Goal: Task Accomplishment & Management: Use online tool/utility

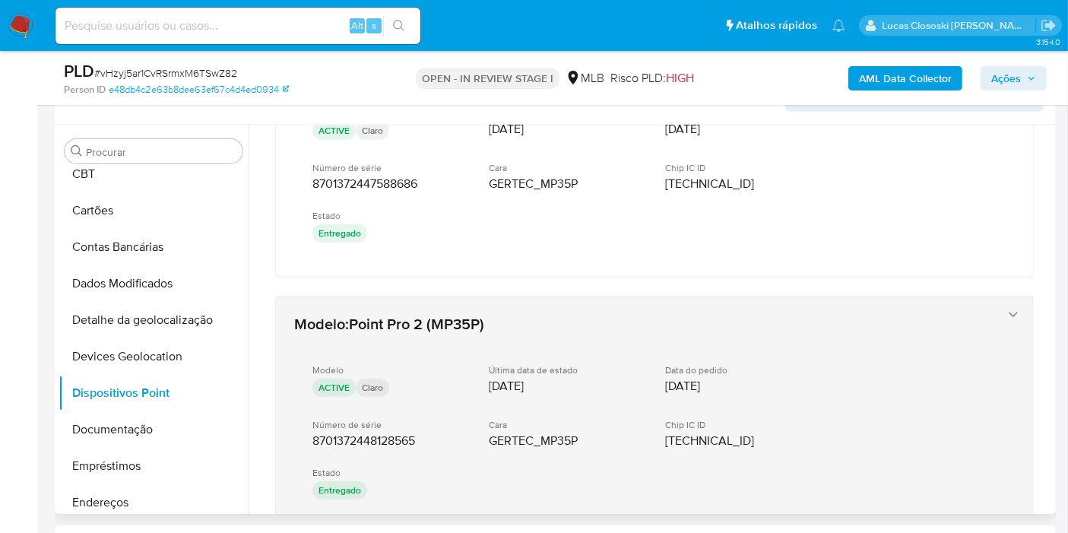
scroll to position [47, 0]
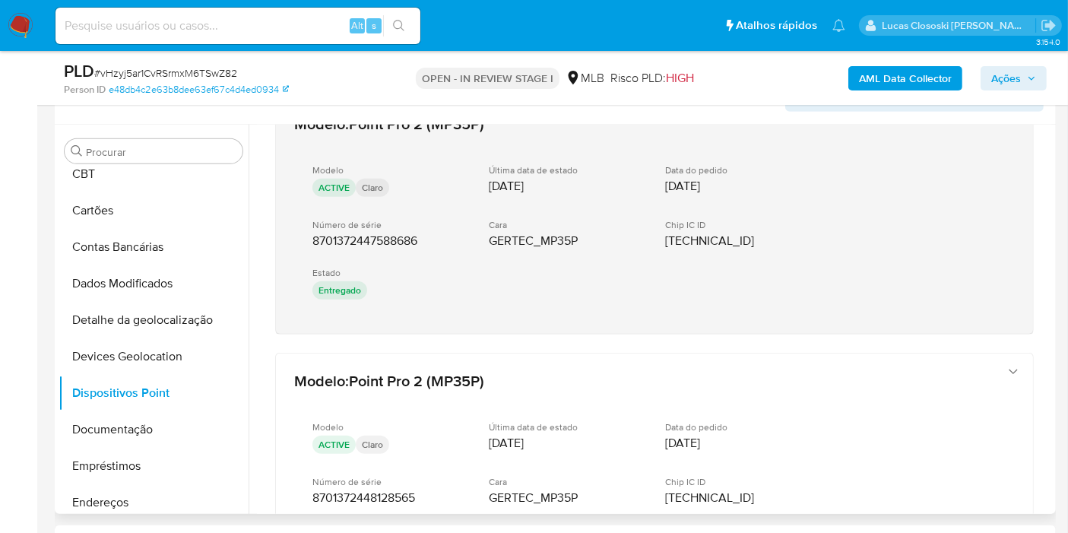
drag, startPoint x: 459, startPoint y: 342, endPoint x: 313, endPoint y: 229, distance: 184.7
click at [313, 229] on div "Modelo : Point Pro 2 (MP35P) Modelo ACTIVE Claro Última data de estado 13/03/20…" at bounding box center [654, 506] width 795 height 856
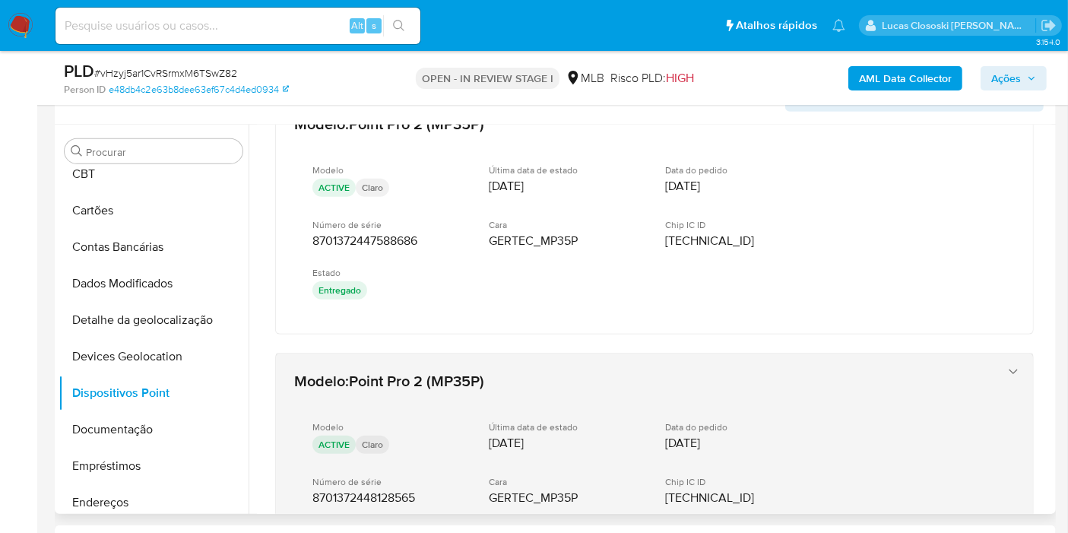
scroll to position [217, 0]
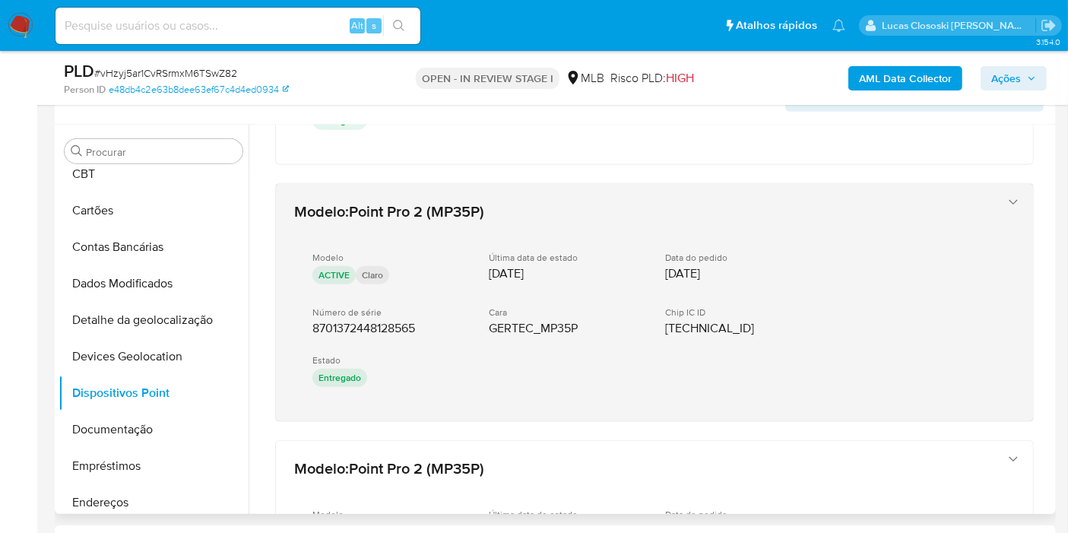
drag, startPoint x: 413, startPoint y: 431, endPoint x: 308, endPoint y: 329, distance: 146.7
click at [308, 329] on div "Modelo : Point Pro 2 (MP35P) Modelo ACTIVE Claro Última data de estado 13/03/20…" at bounding box center [654, 336] width 795 height 856
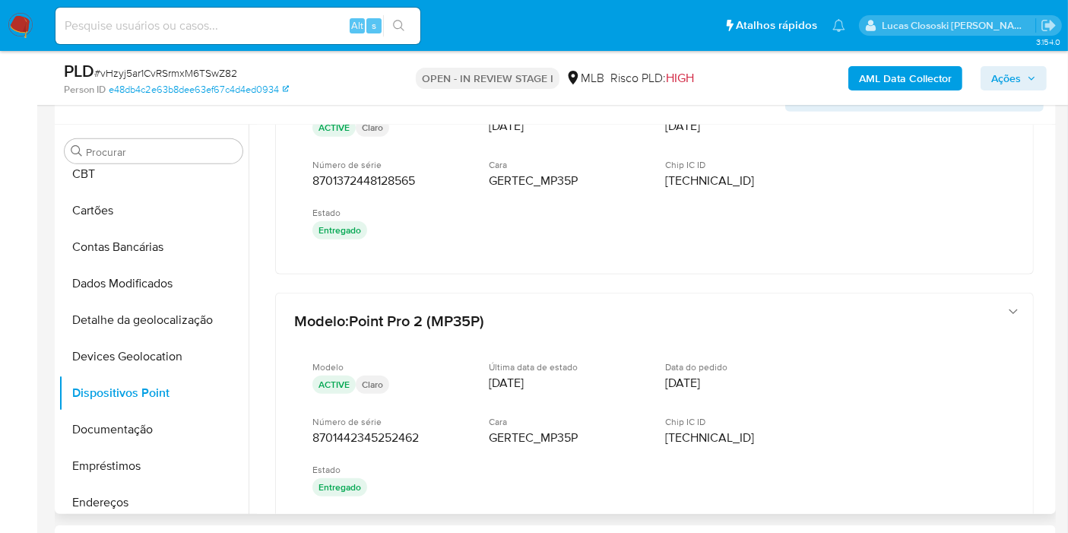
scroll to position [470, 0]
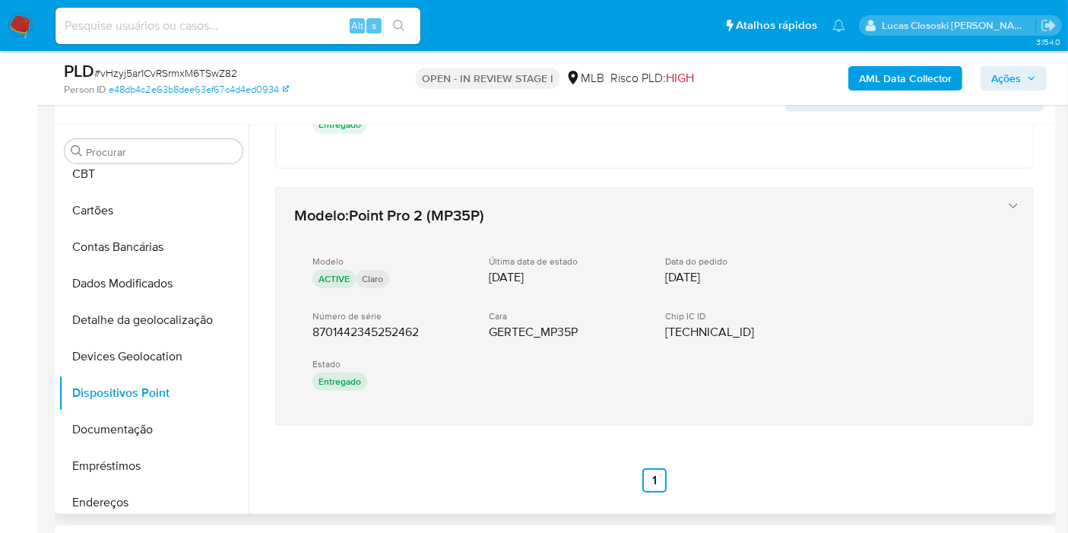
drag, startPoint x: 428, startPoint y: 437, endPoint x: 310, endPoint y: 325, distance: 162.9
click at [310, 325] on div "Modelo : Point Pro 2 (MP35P) Modelo ACTIVE Claro Última data de estado 13/03/20…" at bounding box center [654, 83] width 795 height 856
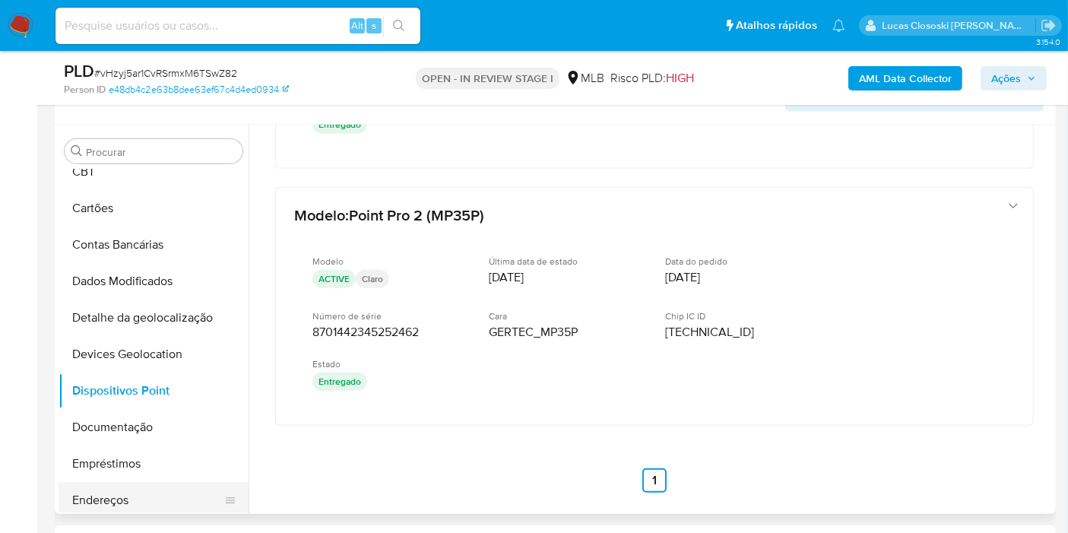
scroll to position [169, 0]
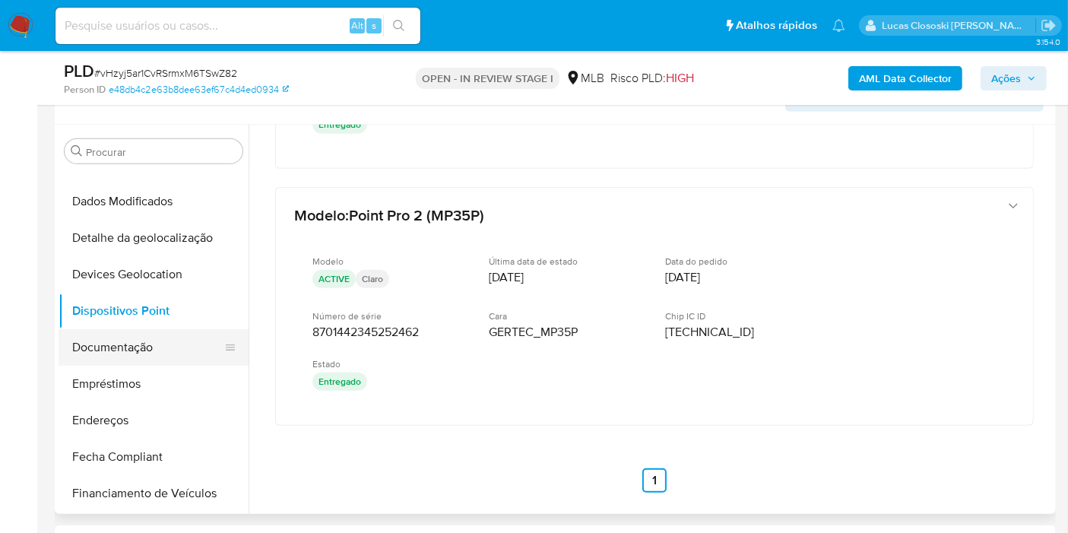
click at [127, 340] on button "Documentação" at bounding box center [148, 347] width 178 height 36
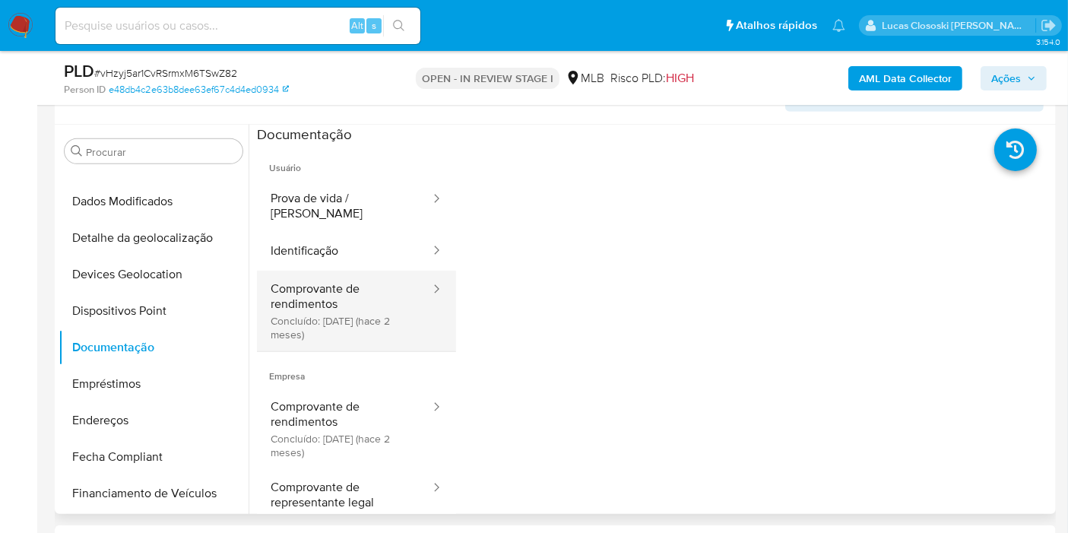
click at [420, 290] on div at bounding box center [432, 311] width 24 height 81
click at [332, 311] on button "Comprovante de rendimentos Concluído: 10/06/2025 (hace 2 meses)" at bounding box center [344, 311] width 175 height 81
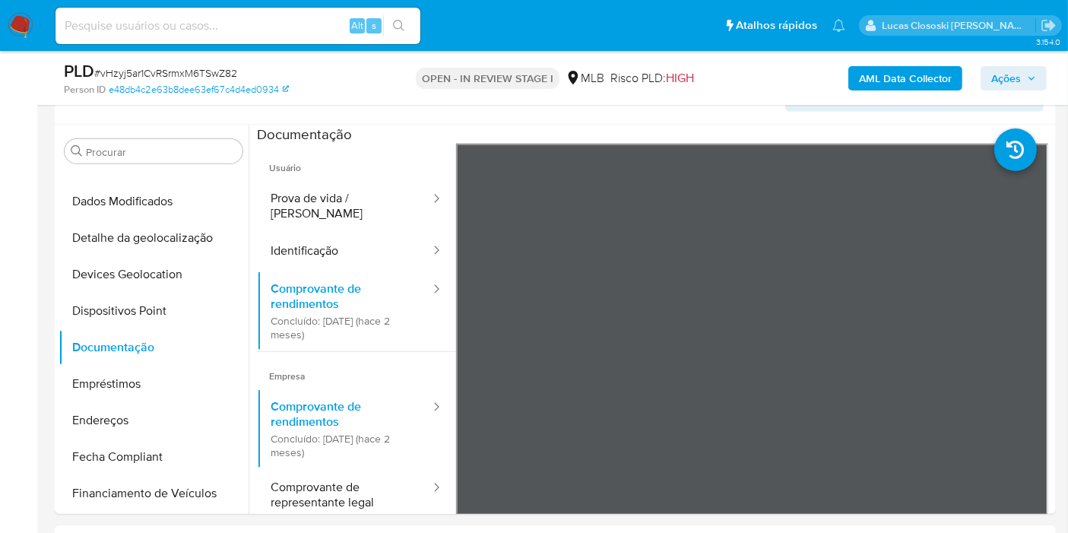
click at [998, 67] on span "Ações" at bounding box center [1006, 78] width 30 height 24
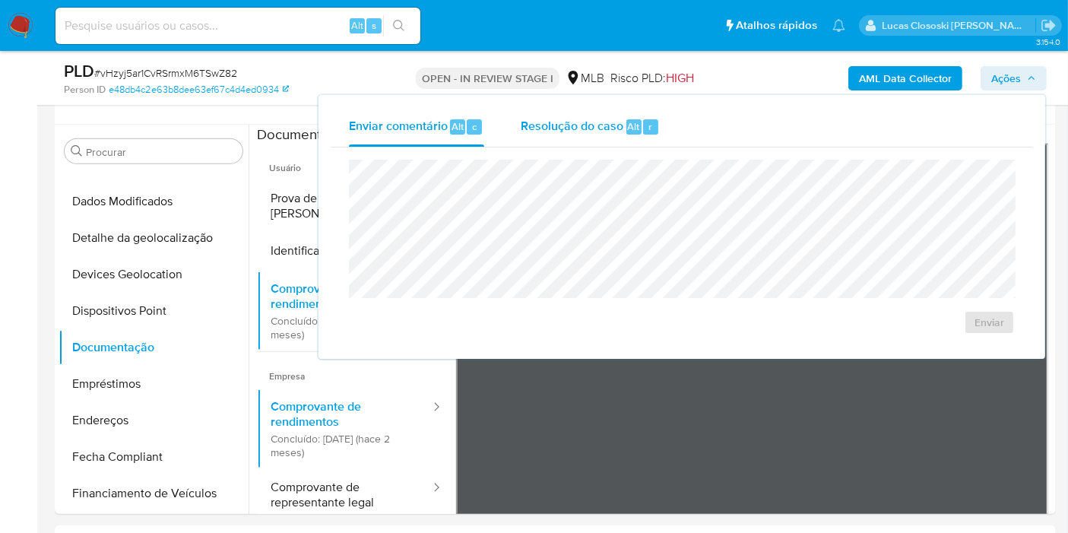
click at [597, 129] on span "Resolução do caso" at bounding box center [572, 125] width 103 height 17
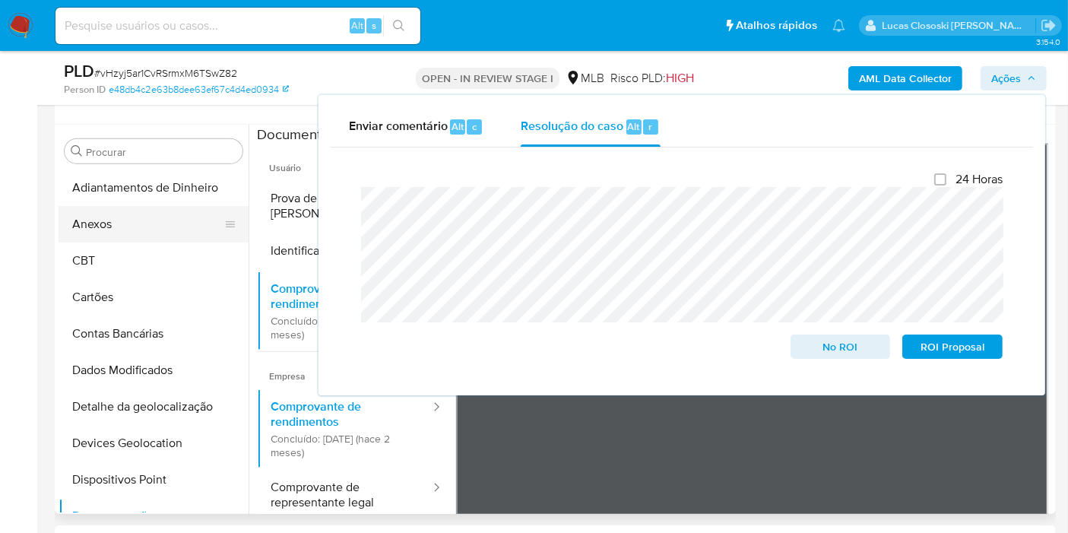
click at [116, 232] on button "Anexos" at bounding box center [148, 224] width 178 height 36
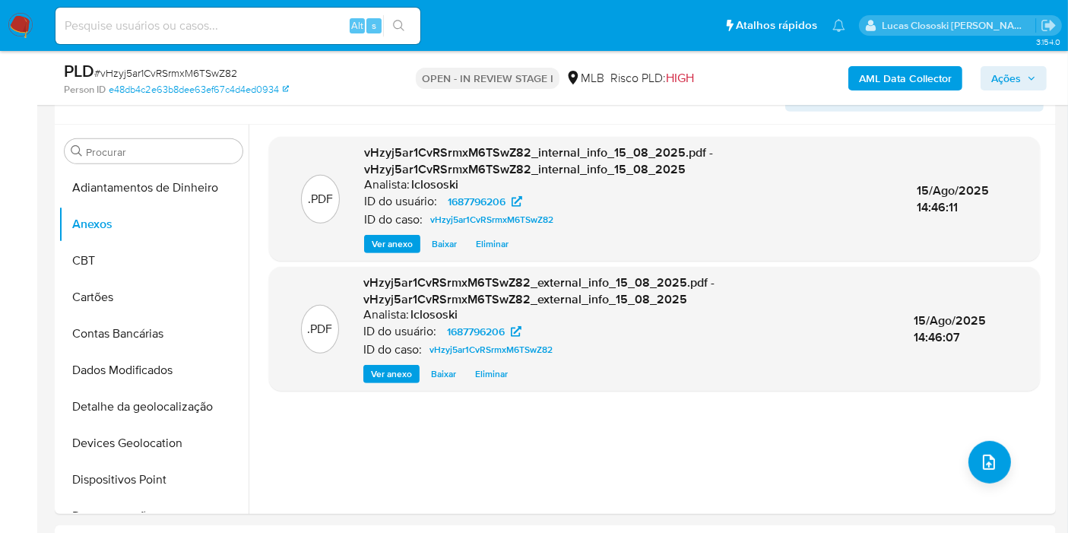
click at [1024, 78] on span "Ações" at bounding box center [1013, 78] width 45 height 21
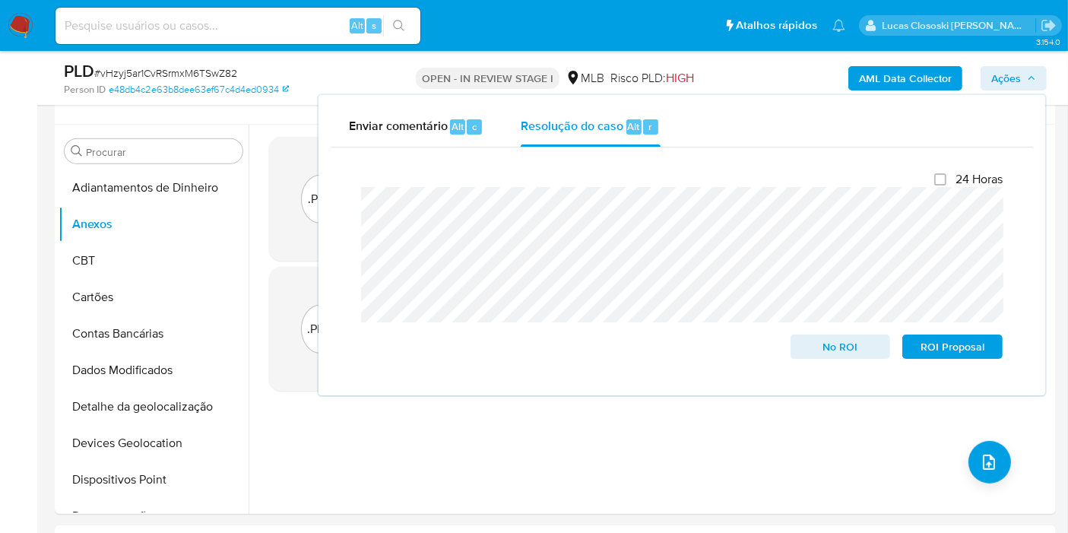
click at [1001, 67] on span "Ações" at bounding box center [1006, 78] width 30 height 24
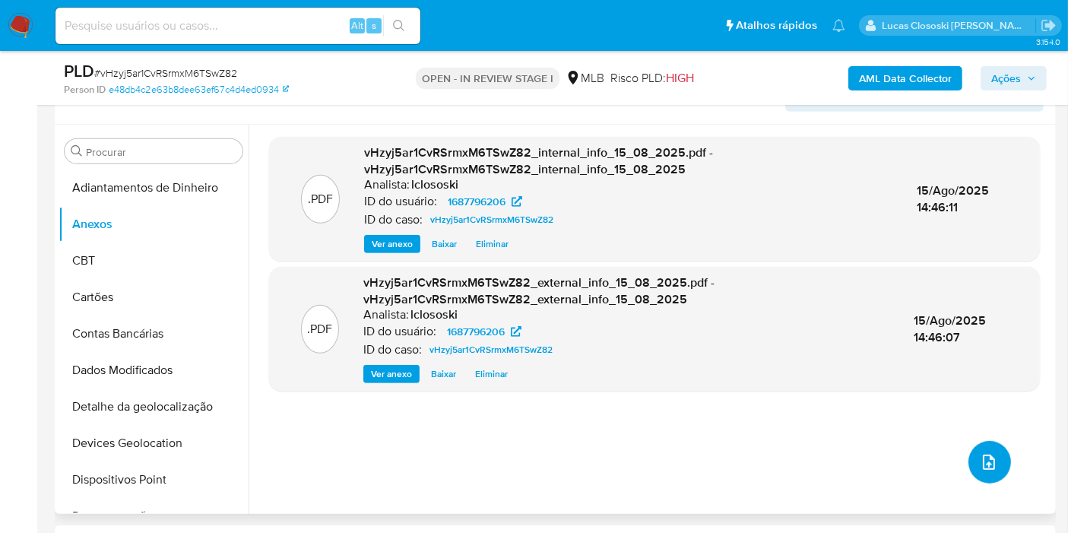
click at [980, 457] on span "upload-file" at bounding box center [989, 462] width 18 height 18
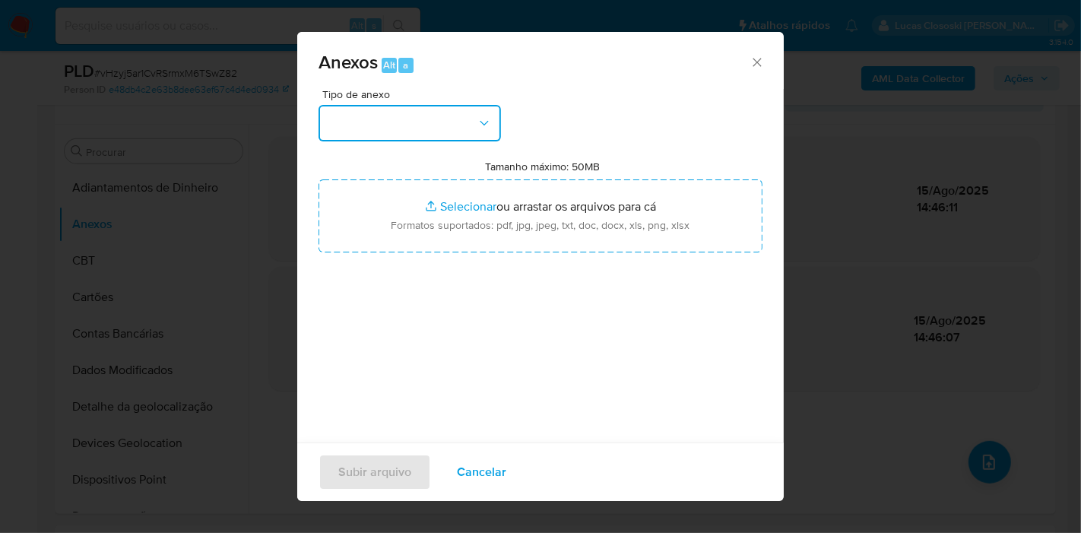
click at [472, 112] on button "button" at bounding box center [409, 123] width 182 height 36
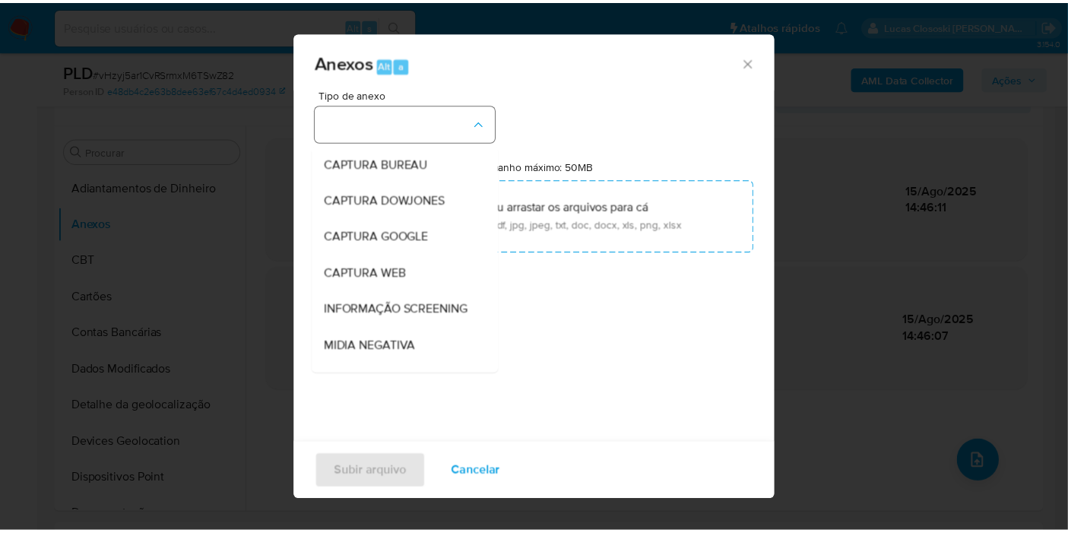
scroll to position [233, 0]
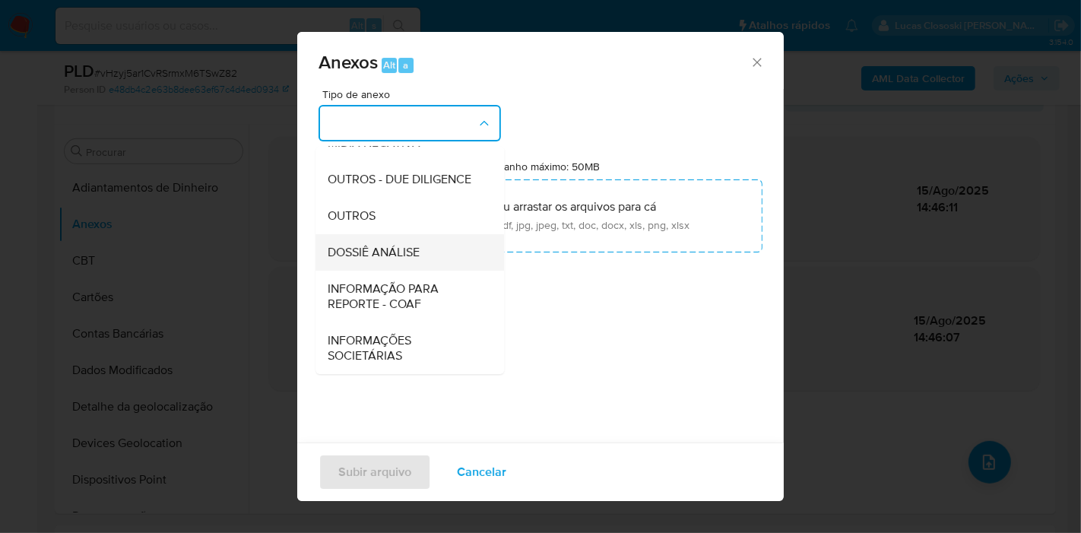
click at [408, 239] on div "DOSSIÊ ANÁLISE" at bounding box center [405, 252] width 155 height 36
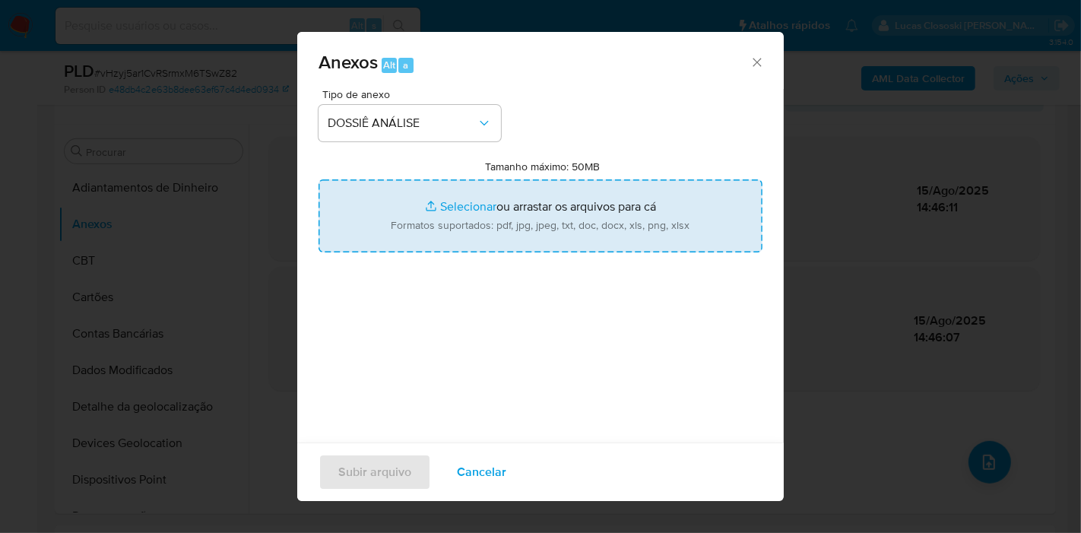
click at [426, 218] on input "Tamanho máximo: 50MB Selecionar arquivos" at bounding box center [540, 215] width 444 height 73
type input "C:\fakepath\SAR - XXXX - CNPJ 48264499000170 - V. G. DE MELO COMERCIO E SERVICO…"
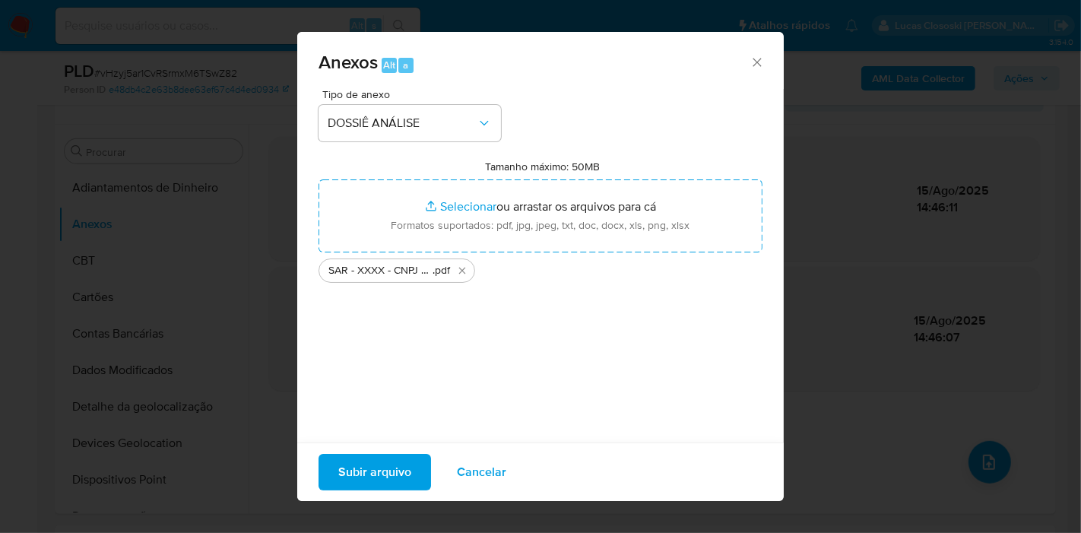
click at [388, 480] on span "Subir arquivo" at bounding box center [374, 471] width 73 height 33
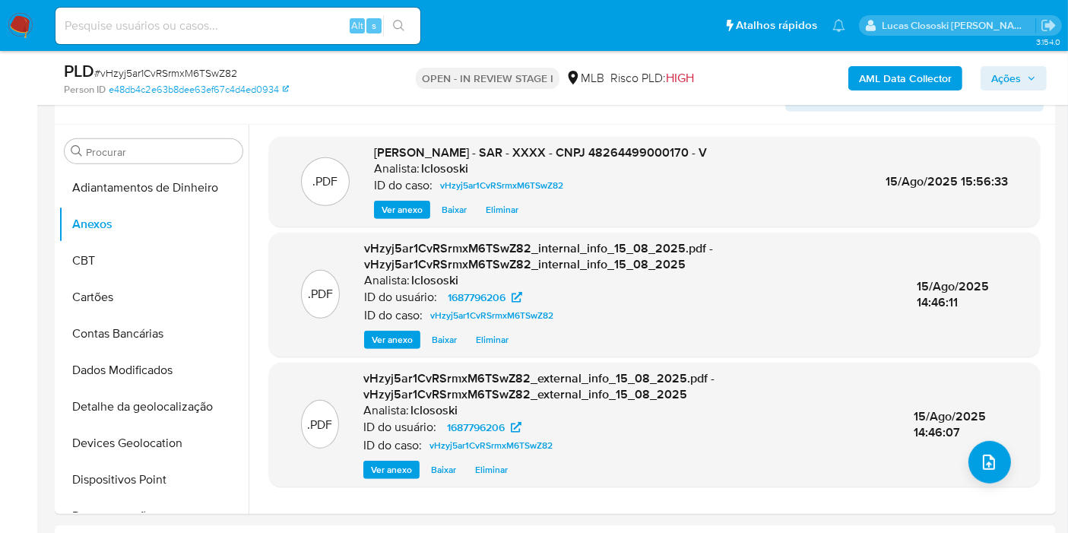
click at [1003, 84] on span "Ações" at bounding box center [1006, 78] width 30 height 24
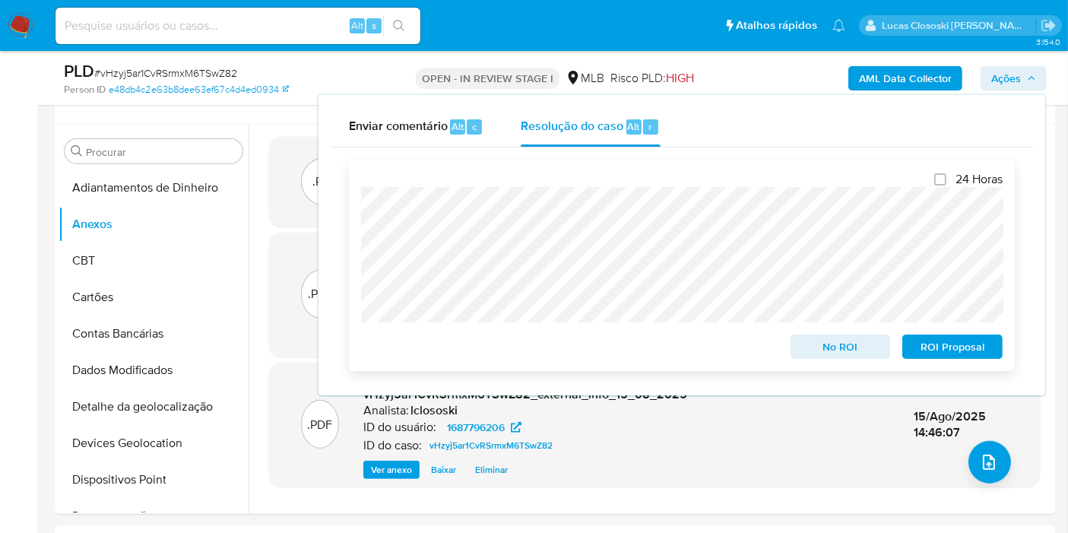
click at [942, 345] on span "ROI Proposal" at bounding box center [952, 346] width 79 height 21
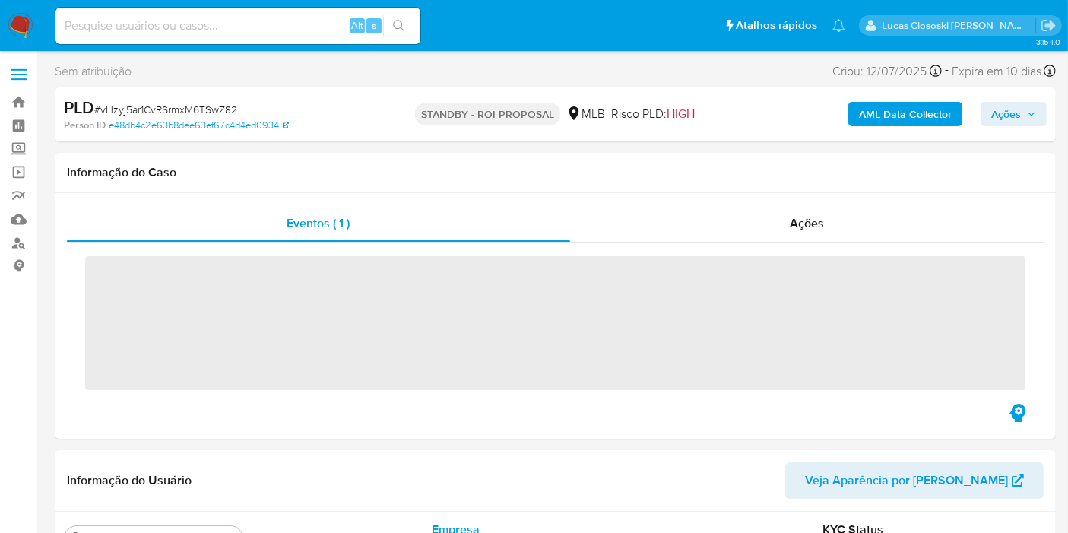
scroll to position [678, 0]
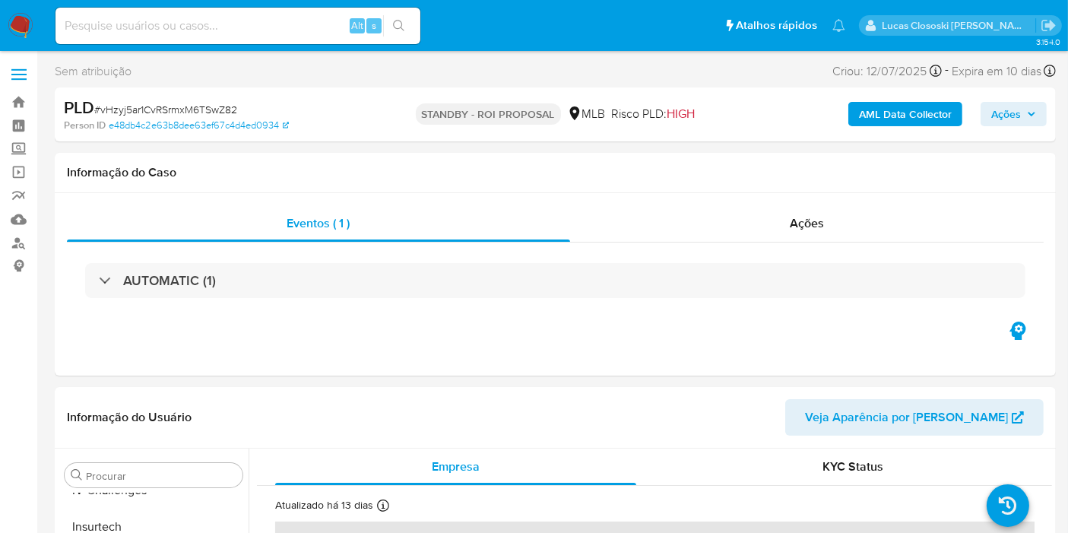
select select "10"
click at [184, 114] on span "# vHzyj5ar1CvRSrmxM6TSwZ82" at bounding box center [165, 109] width 143 height 15
copy span "vHzyj5ar1CvRSrmxM6TSwZ82"
click at [766, 220] on div "Ações" at bounding box center [807, 223] width 474 height 36
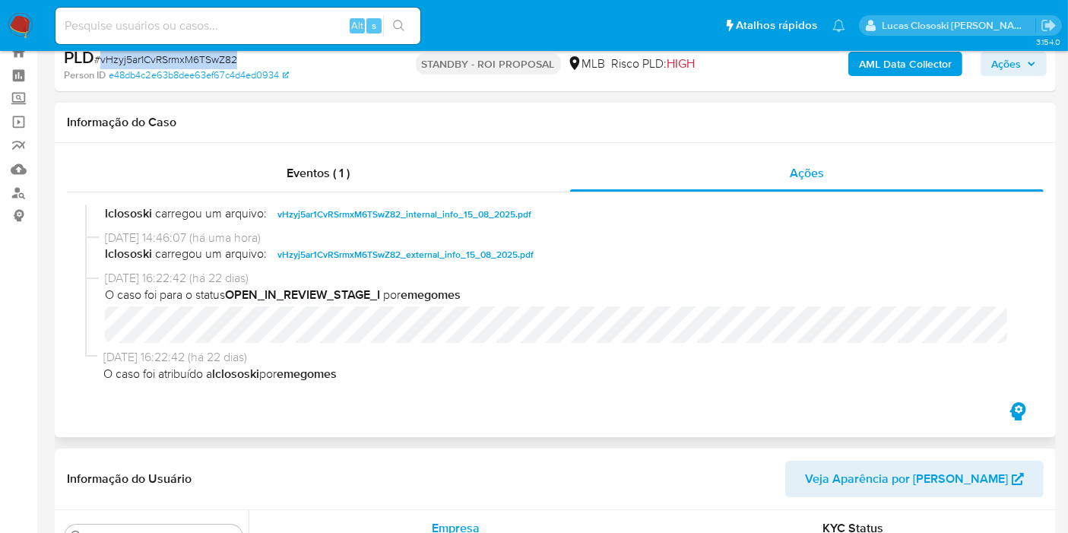
scroll to position [0, 0]
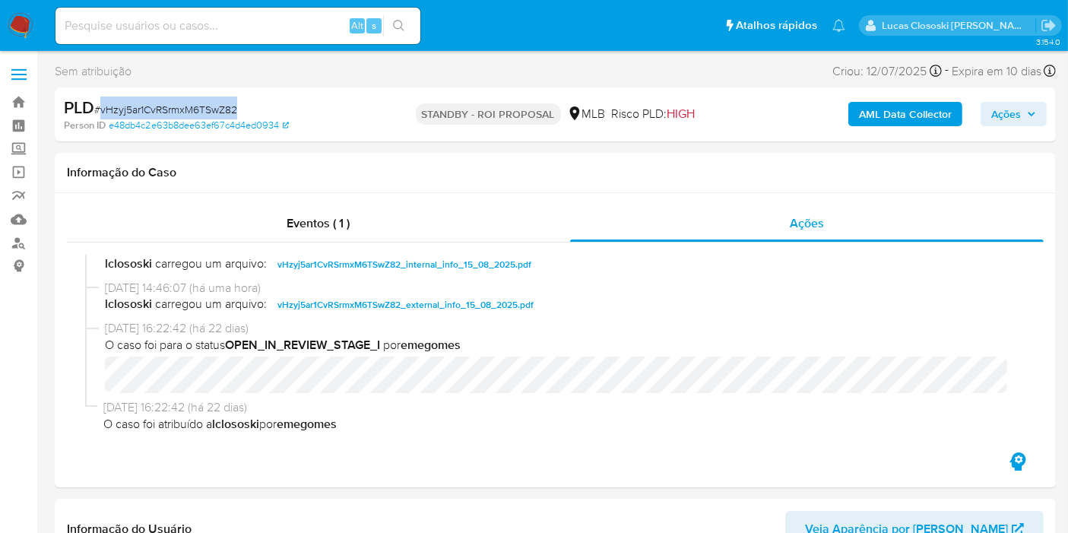
click at [178, 105] on span "# vHzyj5ar1CvRSrmxM6TSwZ82" at bounding box center [165, 109] width 143 height 15
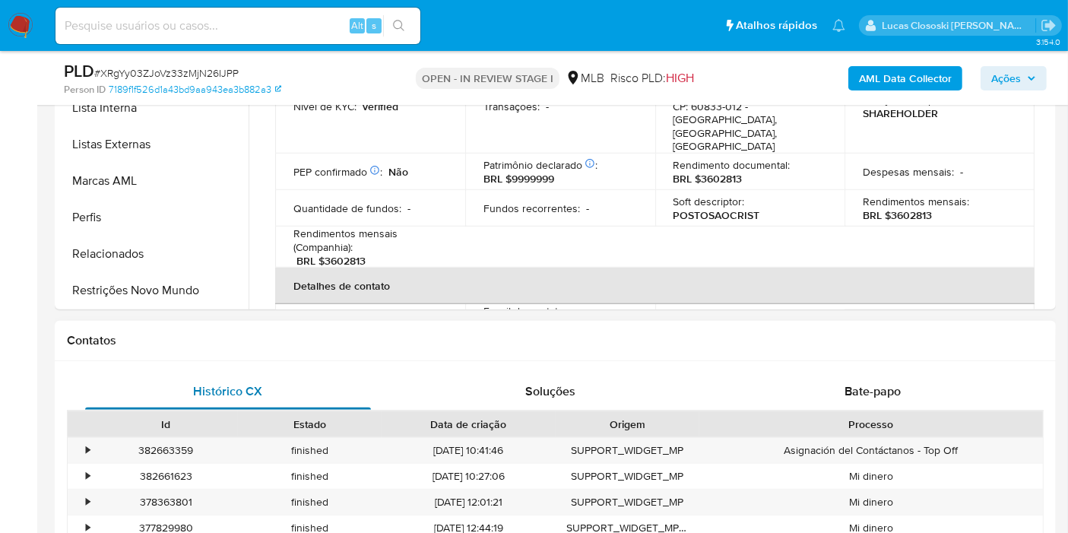
scroll to position [844, 0]
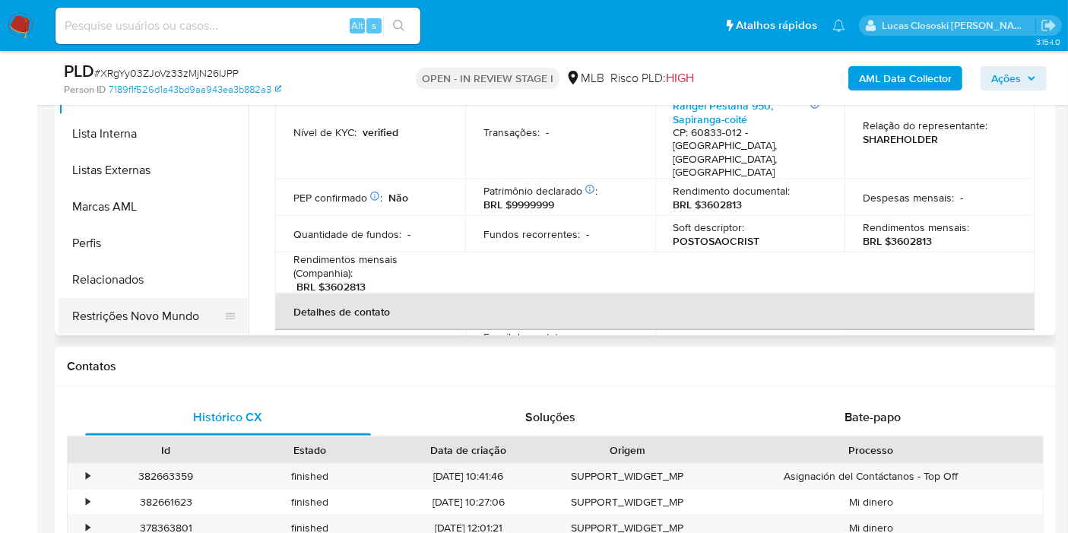
click at [153, 316] on button "Restrições Novo Mundo" at bounding box center [148, 316] width 178 height 36
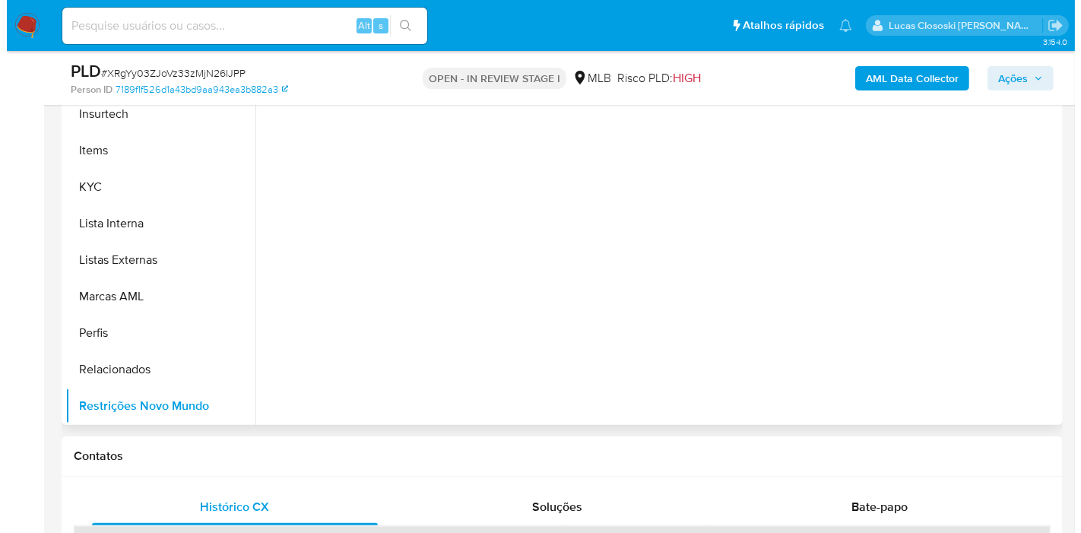
scroll to position [675, 0]
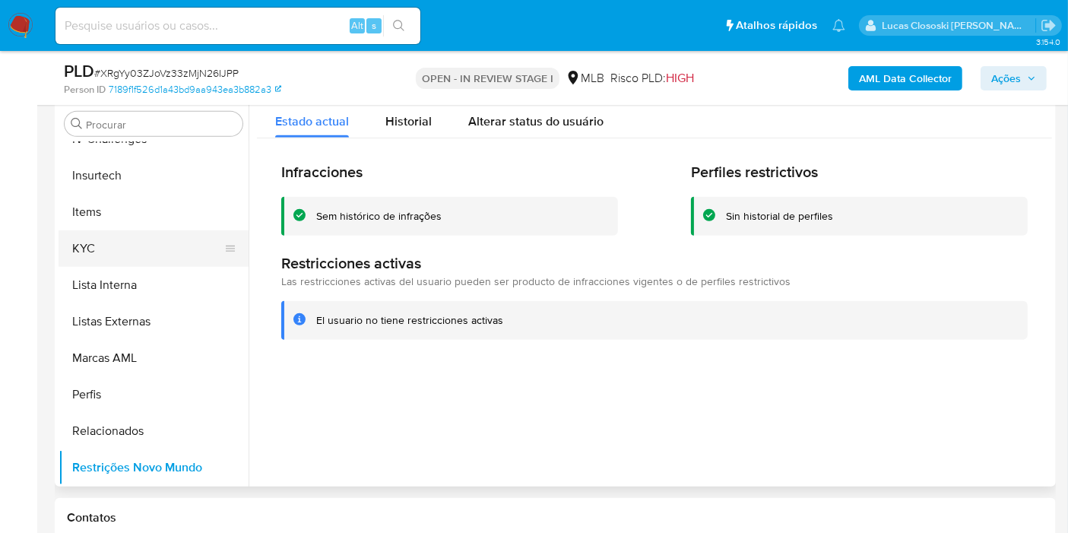
click at [97, 239] on button "KYC" at bounding box center [148, 248] width 178 height 36
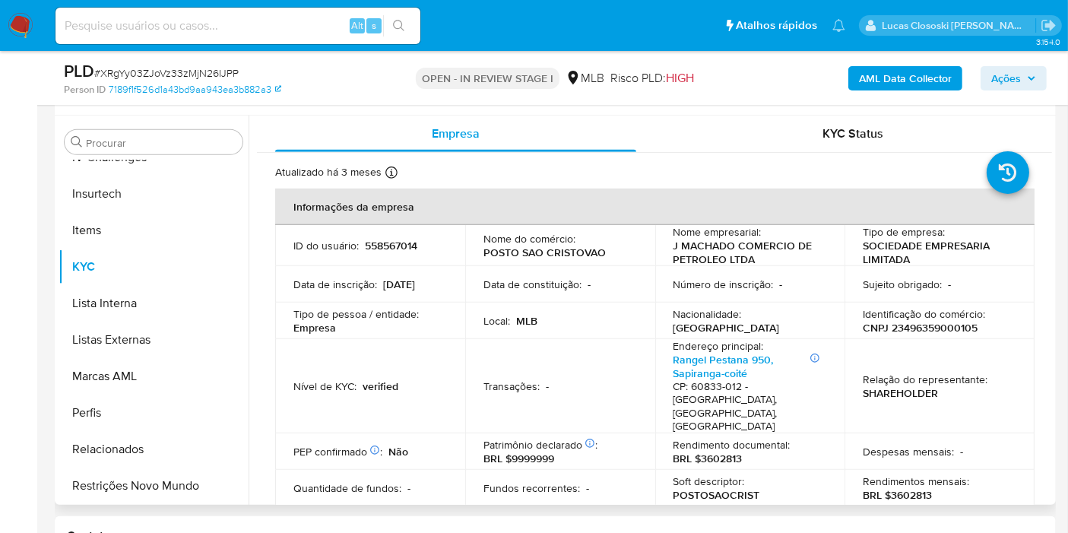
click at [942, 328] on p "CNPJ 23496359000105" at bounding box center [920, 328] width 115 height 14
copy p "23496359000105"
click at [932, 64] on div "AML Data Collector Ações" at bounding box center [885, 78] width 324 height 36
click at [932, 66] on b "AML Data Collector" at bounding box center [905, 78] width 93 height 24
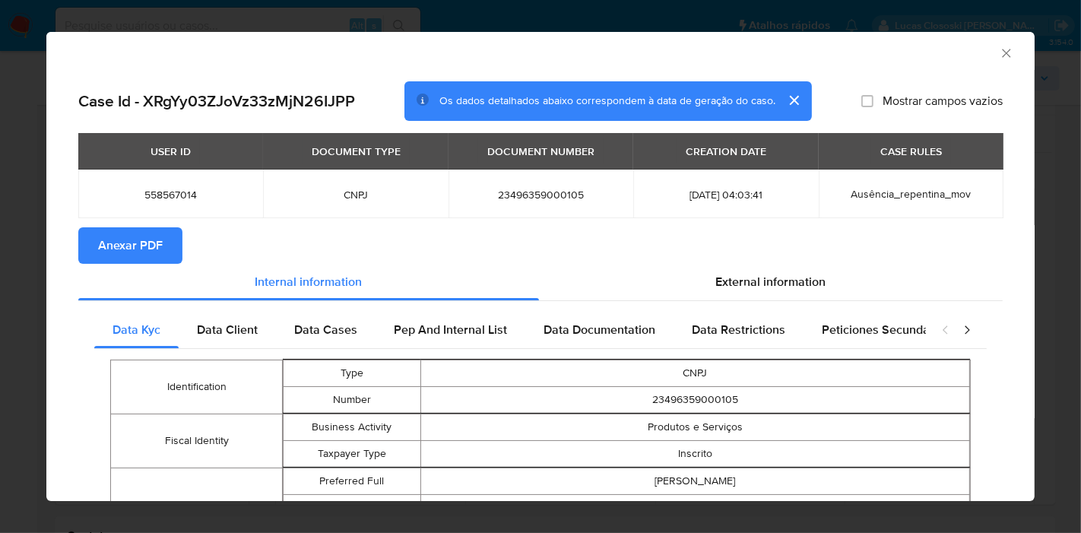
click at [157, 239] on span "Anexar PDF" at bounding box center [130, 245] width 65 height 33
click at [722, 283] on span "External information" at bounding box center [771, 281] width 110 height 17
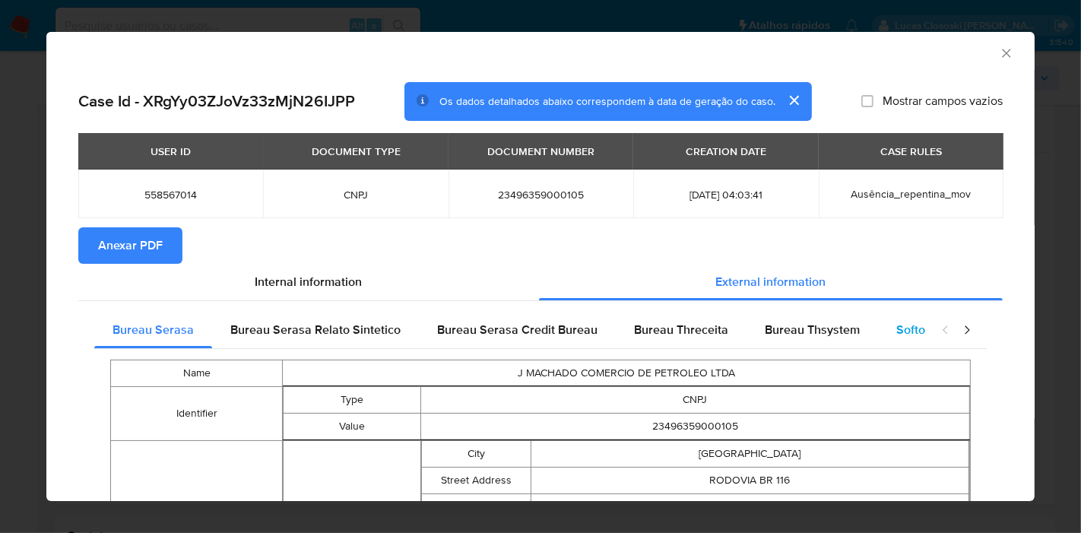
click at [896, 331] on span "Softon" at bounding box center [914, 329] width 36 height 17
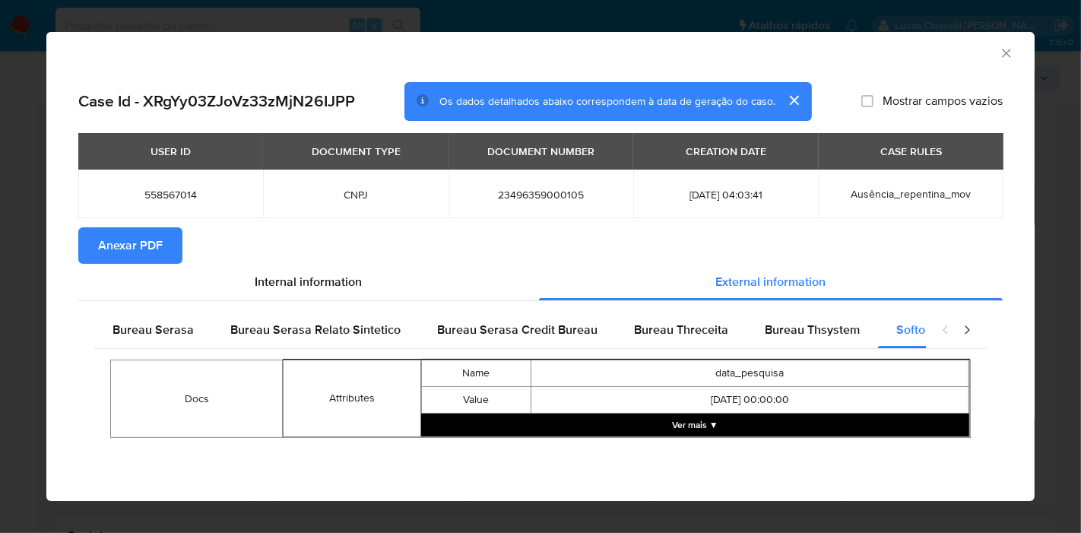
click at [689, 416] on button "Ver mais ▼" at bounding box center [695, 424] width 548 height 23
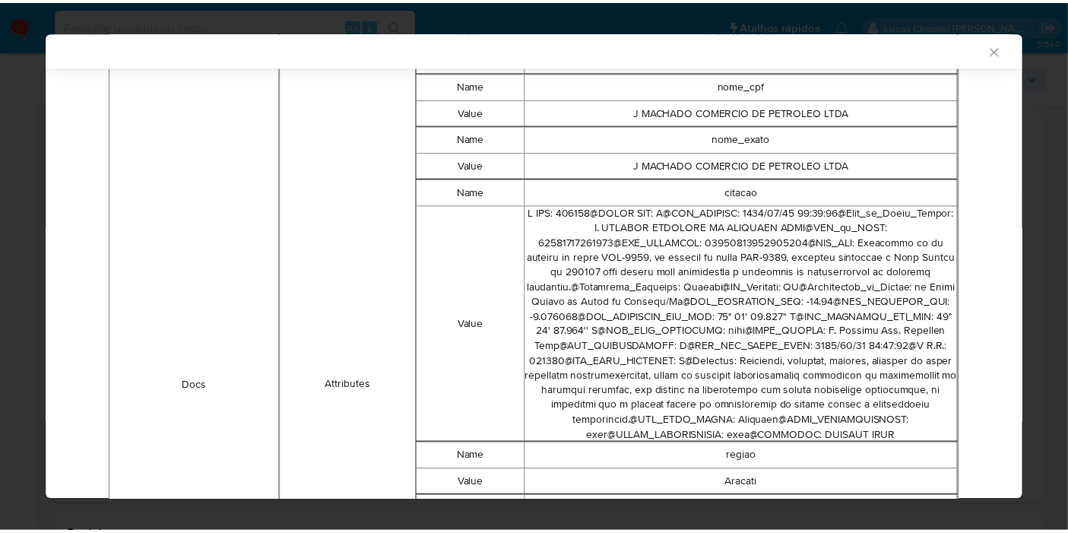
scroll to position [841, 0]
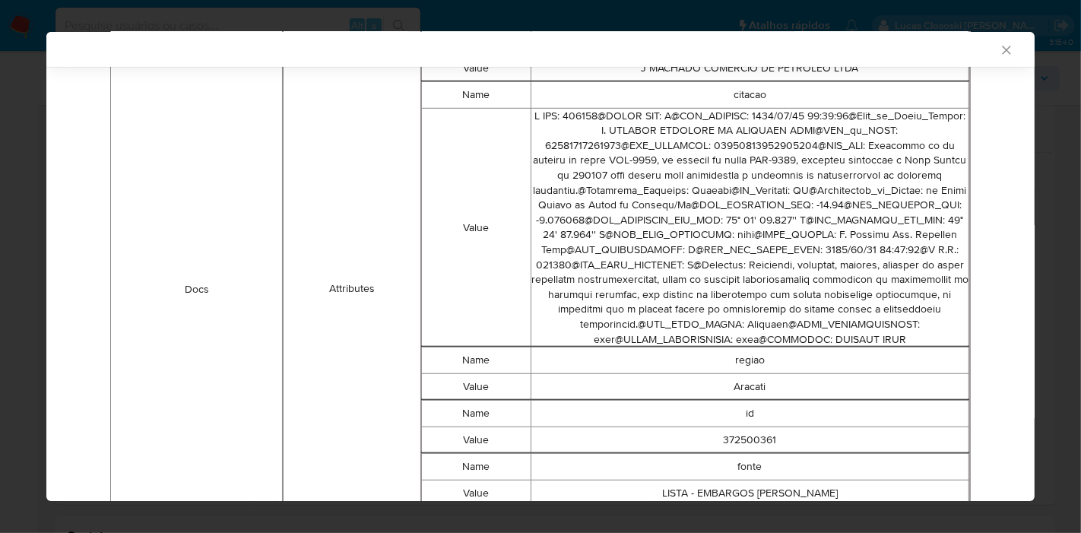
click at [999, 50] on icon "Fechar a janela" at bounding box center [1006, 50] width 15 height 15
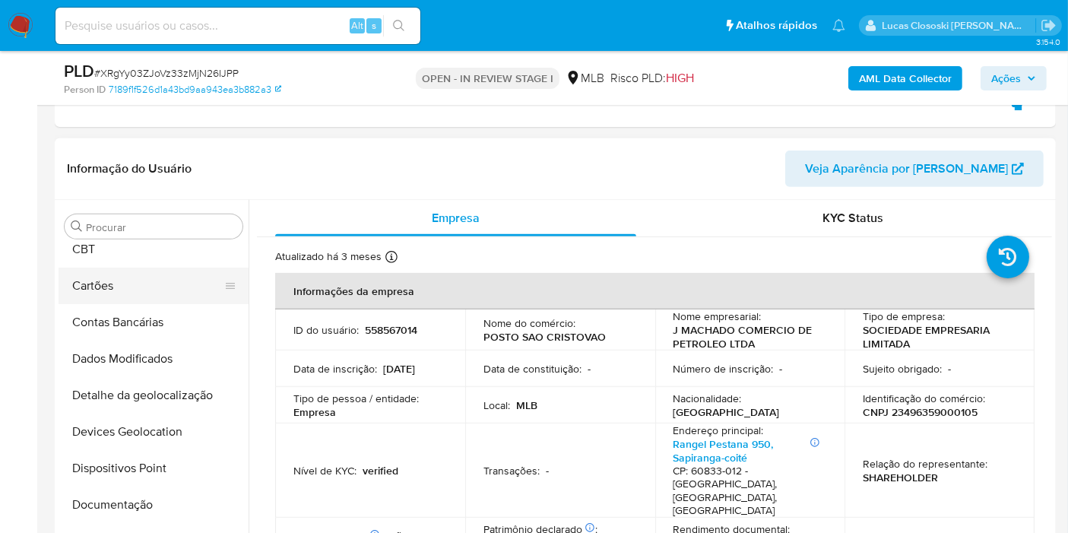
scroll to position [0, 0]
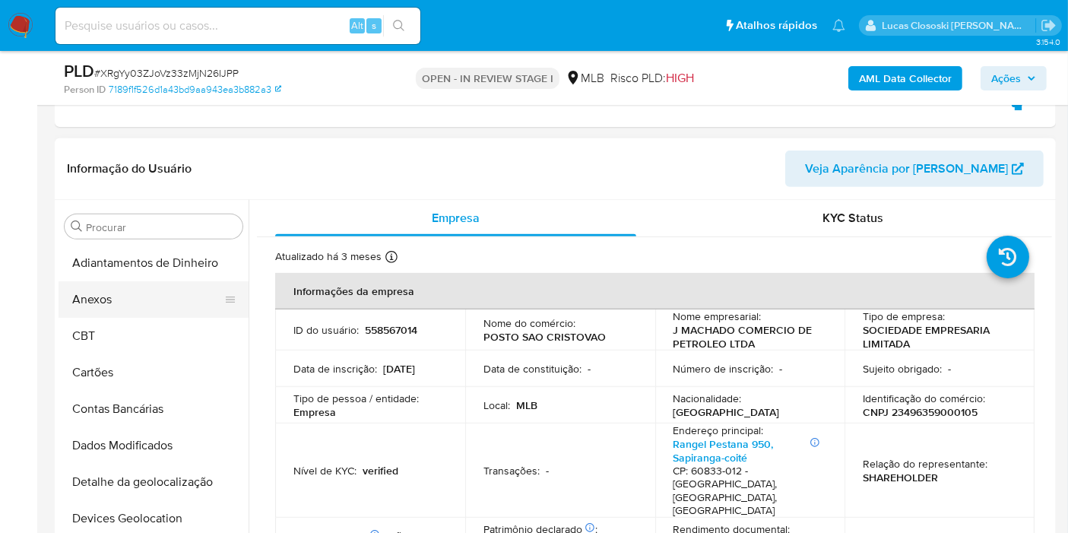
click at [119, 287] on button "Anexos" at bounding box center [148, 299] width 178 height 36
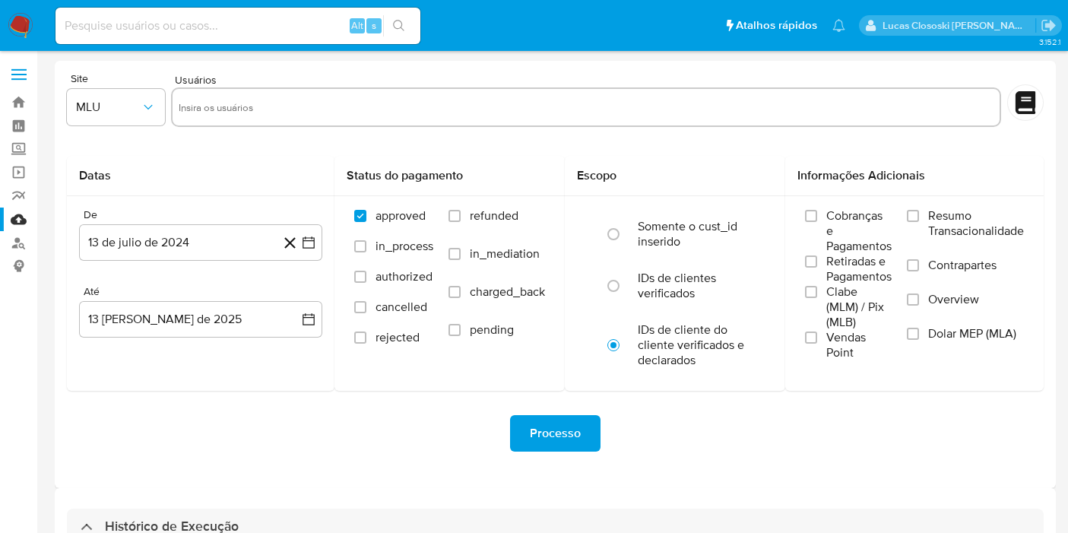
select select "10"
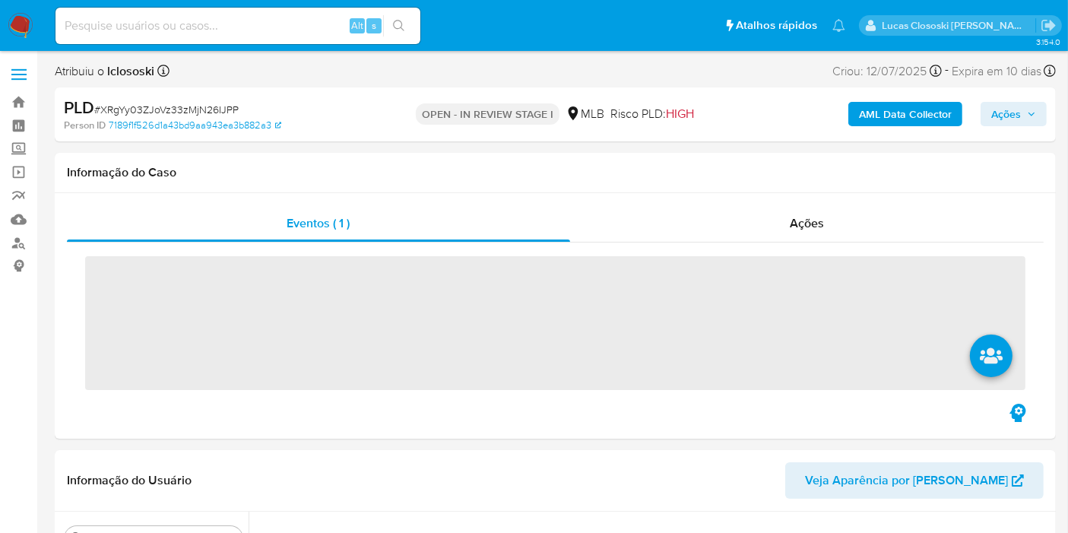
scroll to position [678, 0]
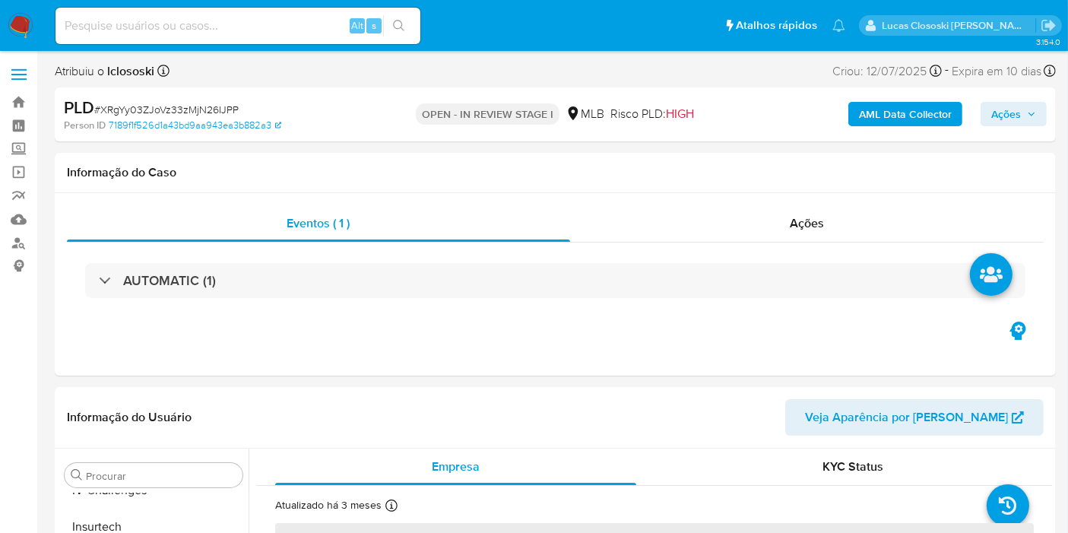
select select "10"
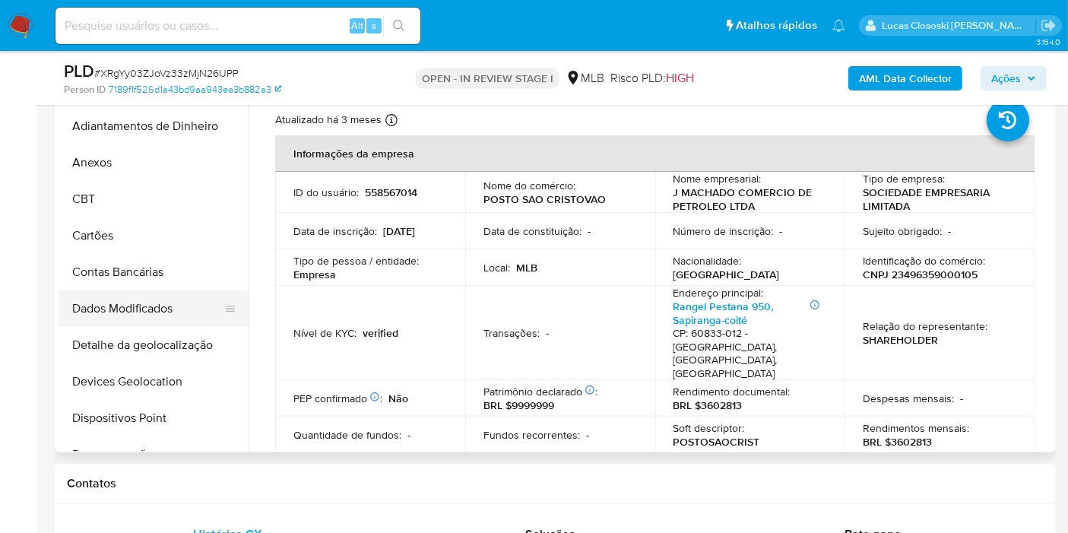
scroll to position [253, 0]
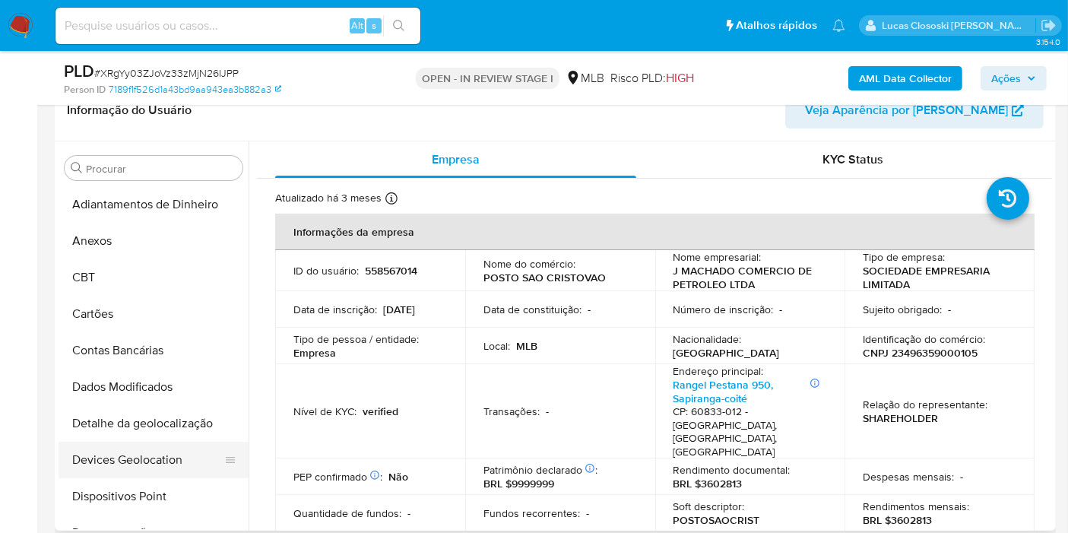
click at [147, 450] on button "Devices Geolocation" at bounding box center [148, 460] width 178 height 36
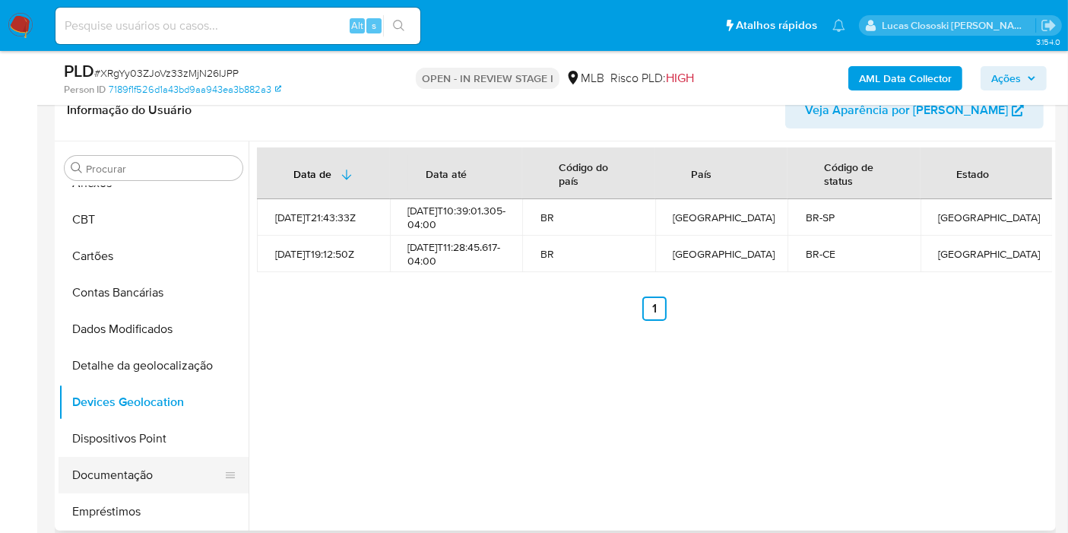
scroll to position [84, 0]
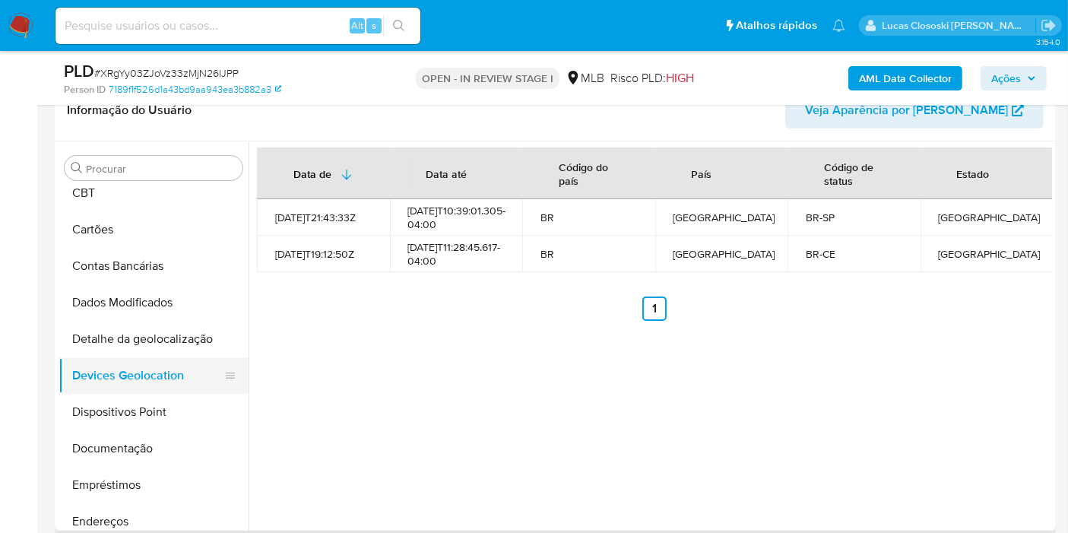
click at [119, 391] on button "Devices Geolocation" at bounding box center [148, 375] width 178 height 36
drag, startPoint x: 119, startPoint y: 403, endPoint x: 131, endPoint y: 380, distance: 25.5
click at [119, 403] on button "Dispositivos Point" at bounding box center [154, 412] width 190 height 36
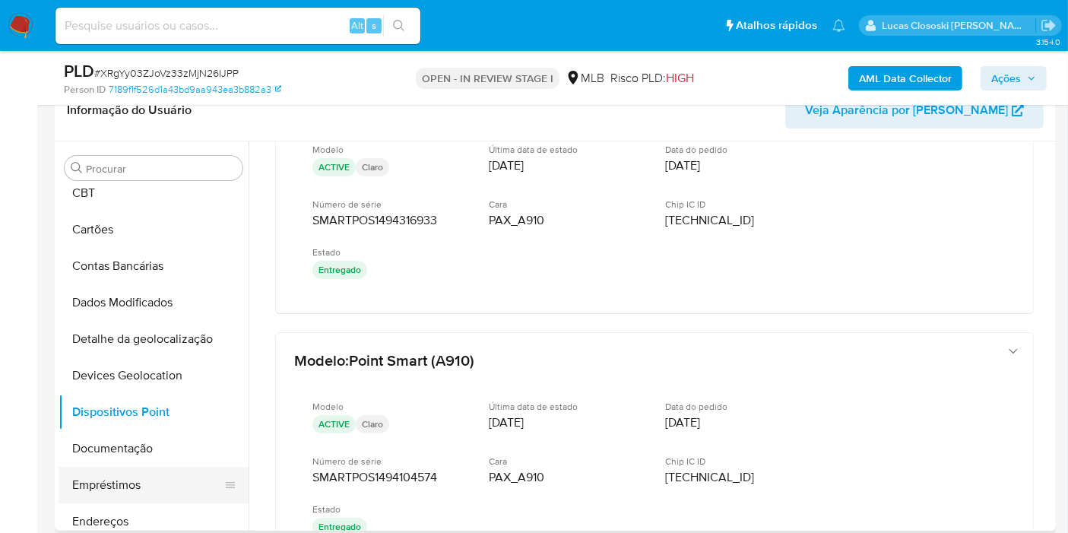
scroll to position [169, 0]
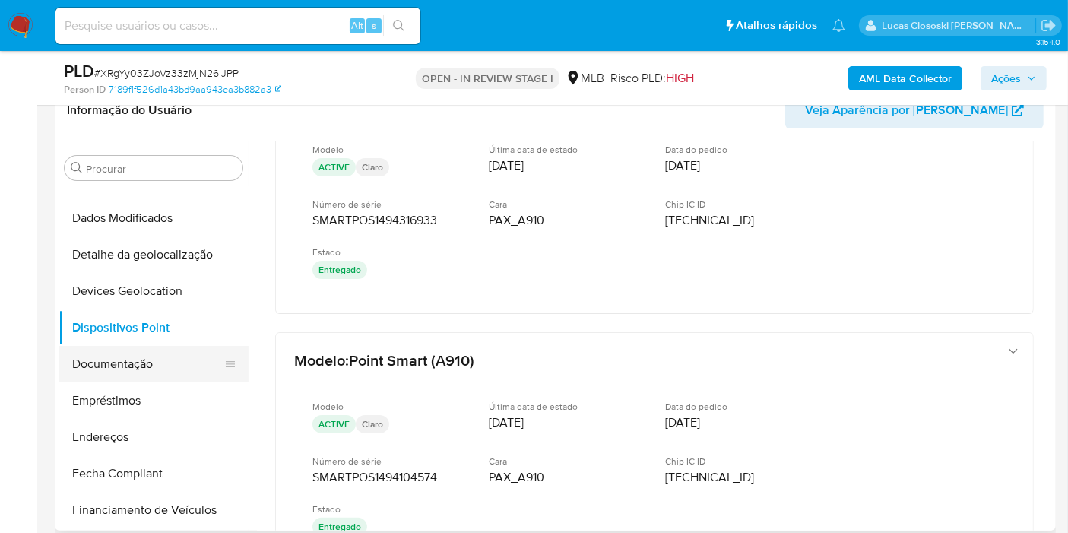
click at [129, 366] on button "Documentação" at bounding box center [148, 364] width 178 height 36
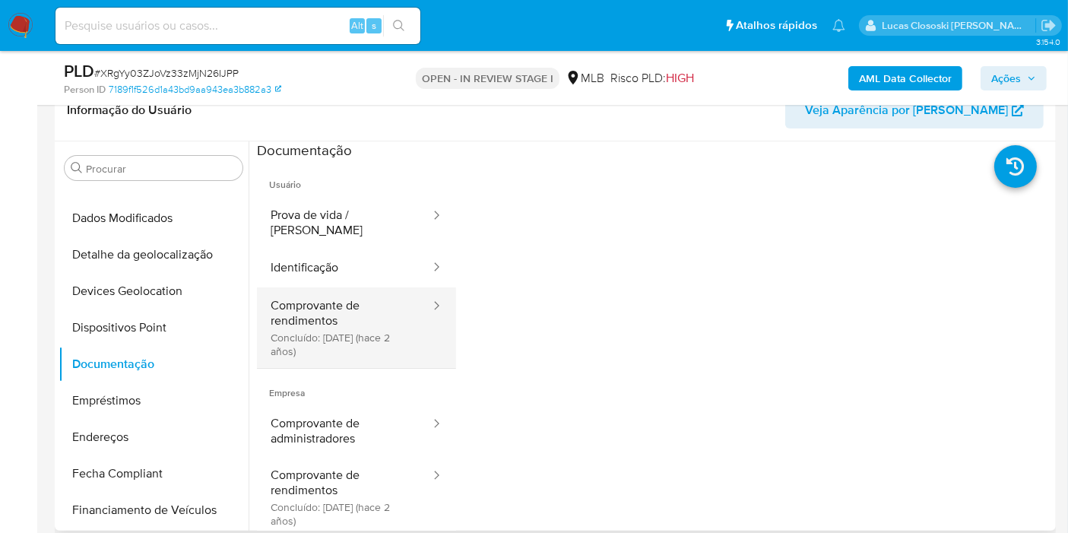
click at [289, 341] on button "Comprovante de rendimentos Concluído: 02/05/2023 (hace 2 años)" at bounding box center [344, 327] width 175 height 81
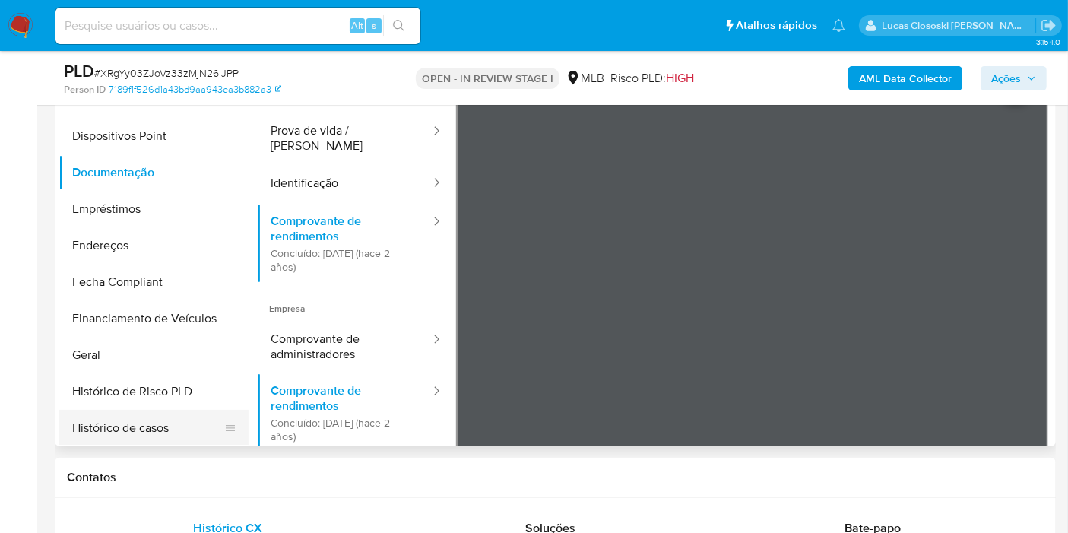
scroll to position [337, 0]
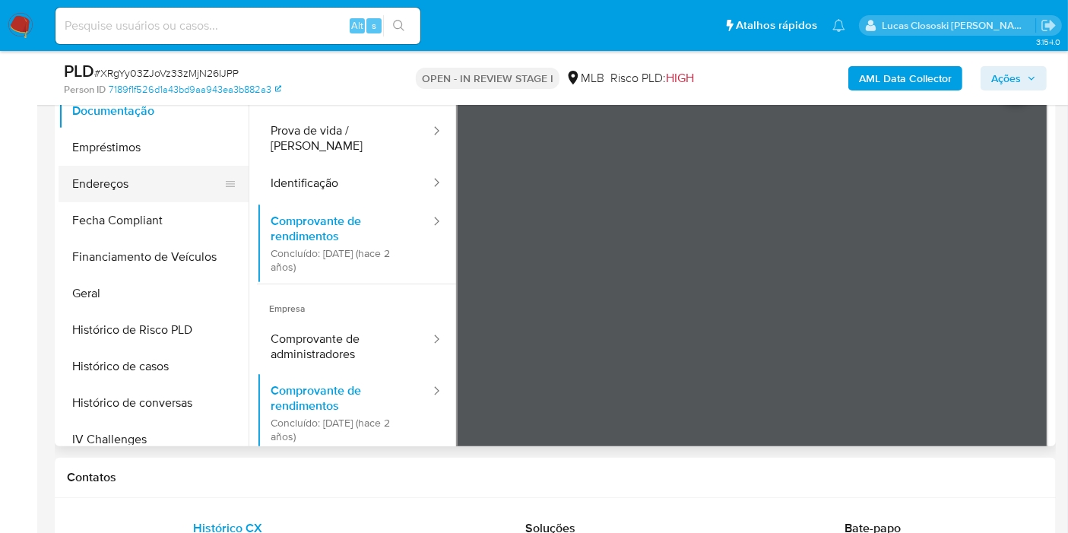
click at [133, 195] on button "Endereços" at bounding box center [148, 184] width 178 height 36
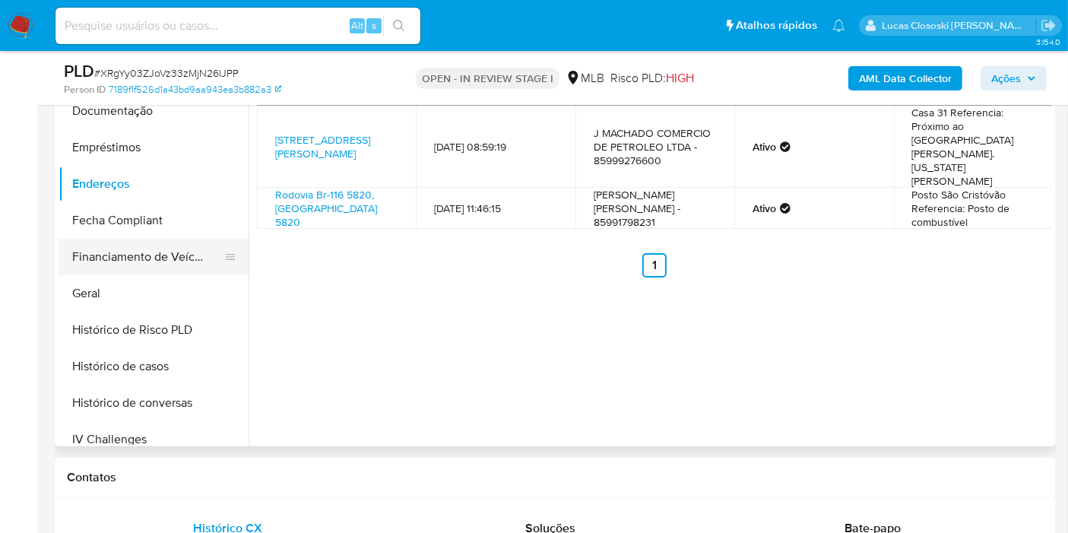
click at [123, 268] on button "Financiamento de Veículos" at bounding box center [148, 257] width 178 height 36
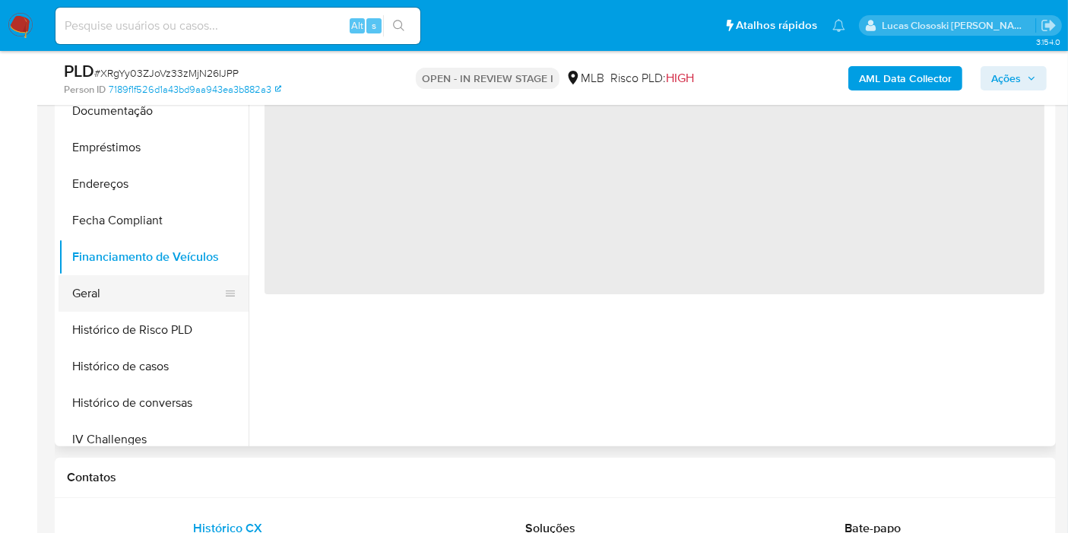
click at [122, 283] on button "Geral" at bounding box center [148, 293] width 178 height 36
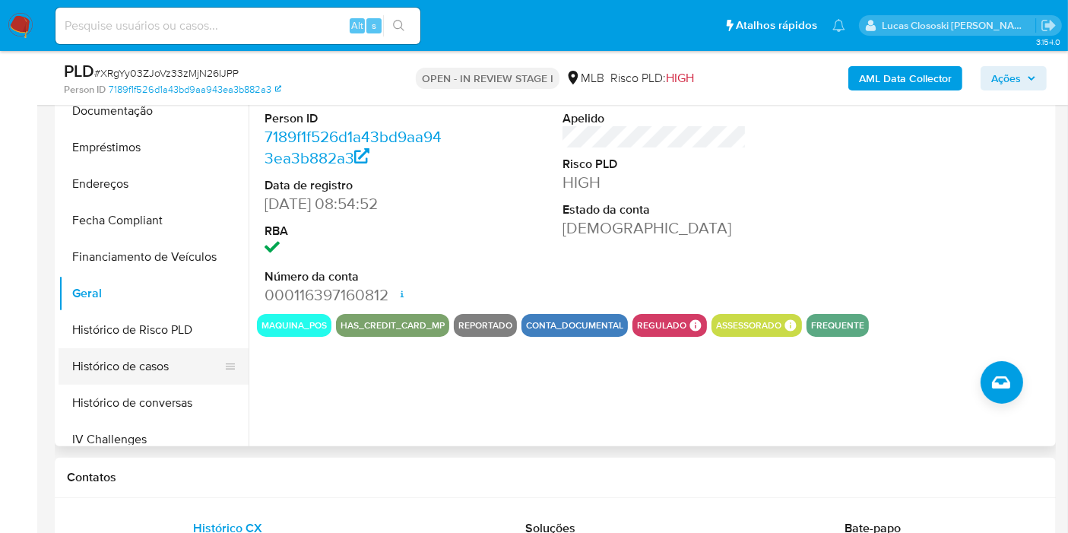
click at [159, 353] on button "Histórico de casos" at bounding box center [148, 366] width 178 height 36
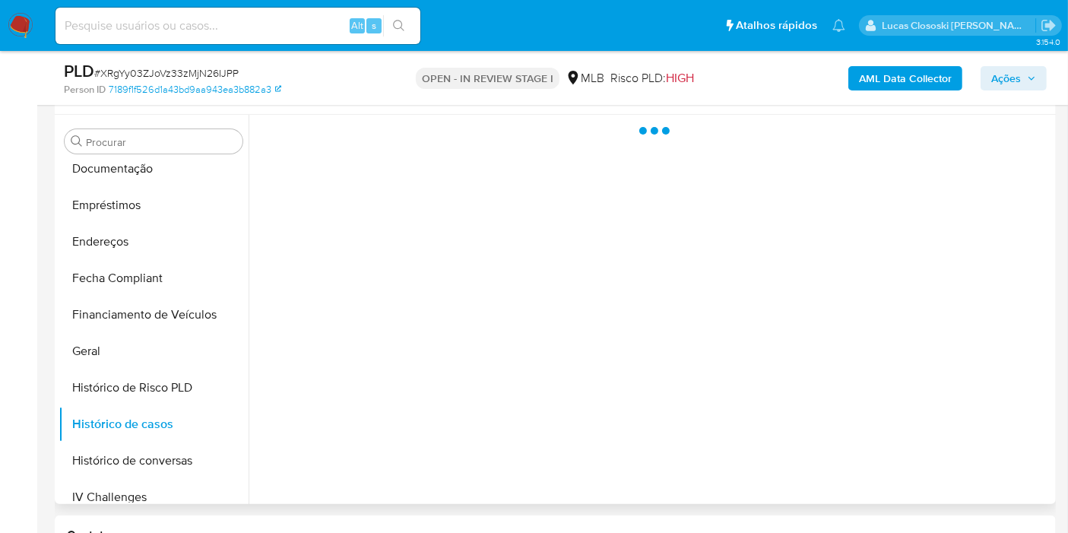
scroll to position [253, 0]
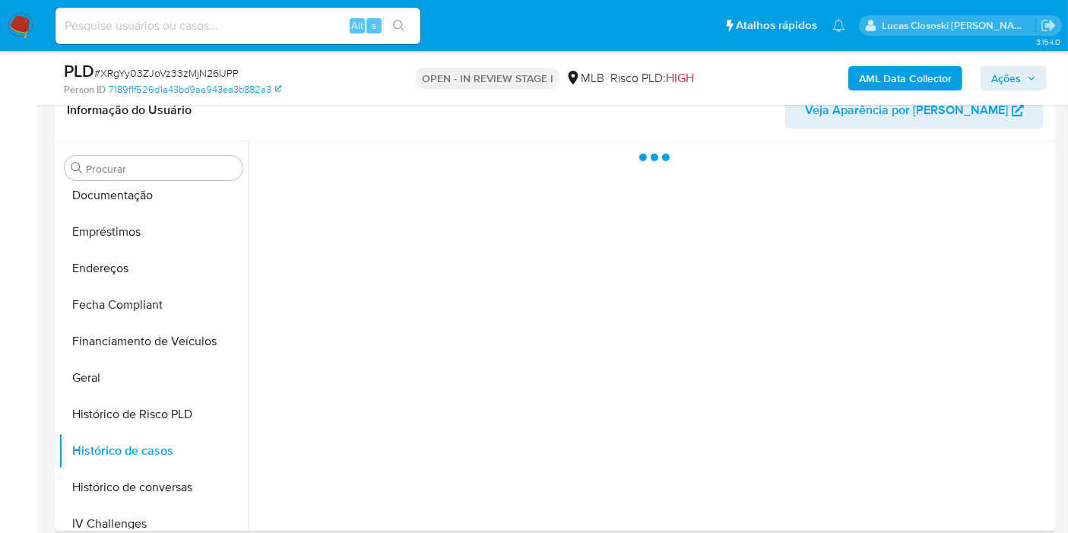
click at [578, 350] on div at bounding box center [650, 335] width 803 height 389
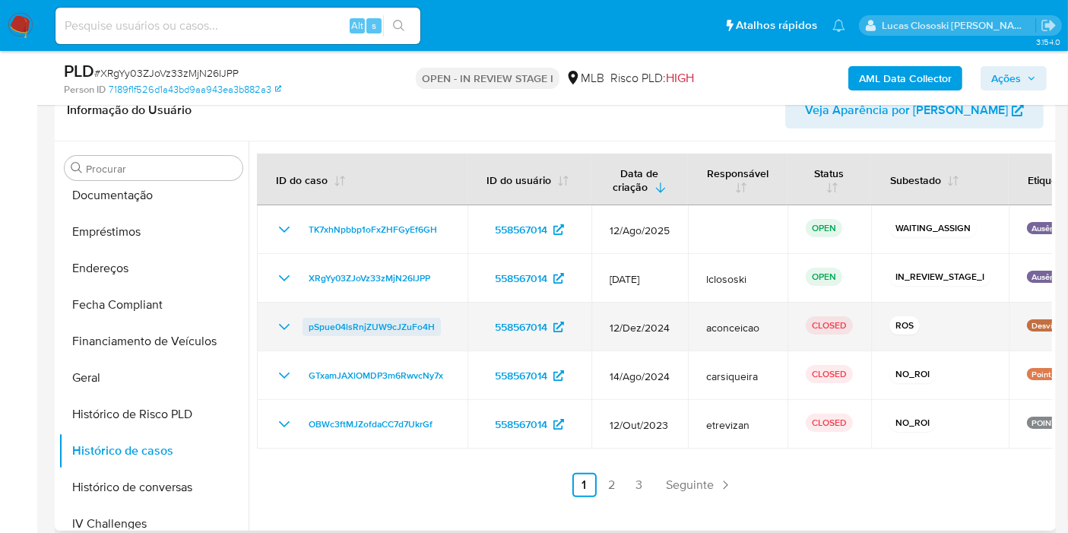
drag, startPoint x: 445, startPoint y: 321, endPoint x: 306, endPoint y: 326, distance: 139.9
click at [306, 326] on div "pSpue04lsRnjZUW9cJZuFo4H" at bounding box center [362, 327] width 174 height 18
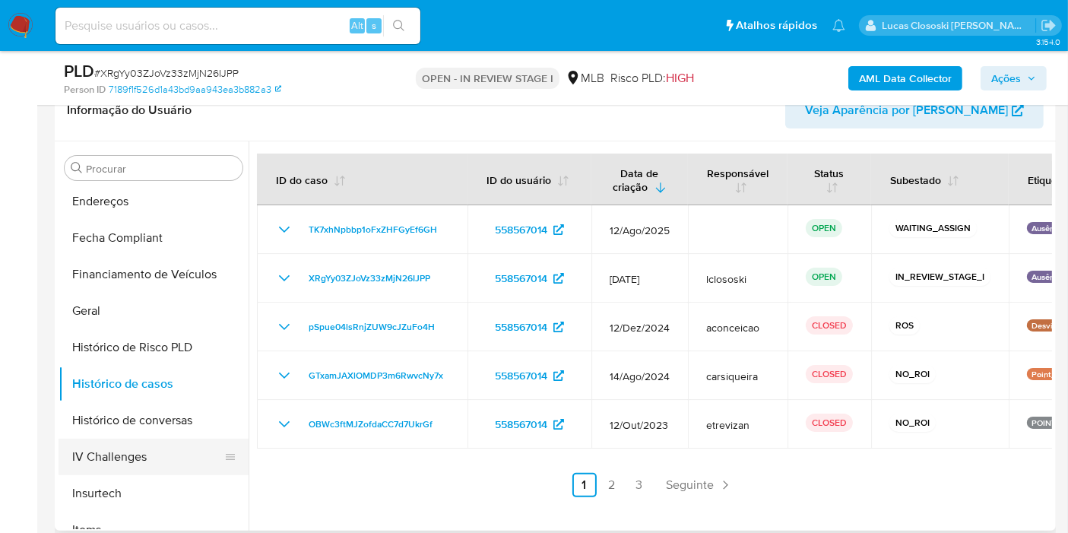
scroll to position [506, 0]
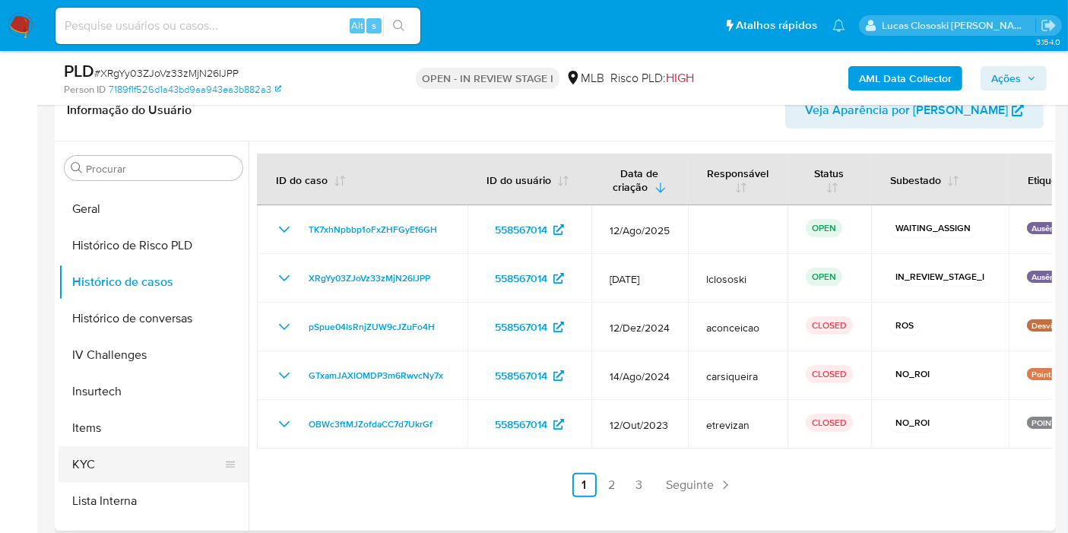
click at [117, 472] on button "KYC" at bounding box center [148, 464] width 178 height 36
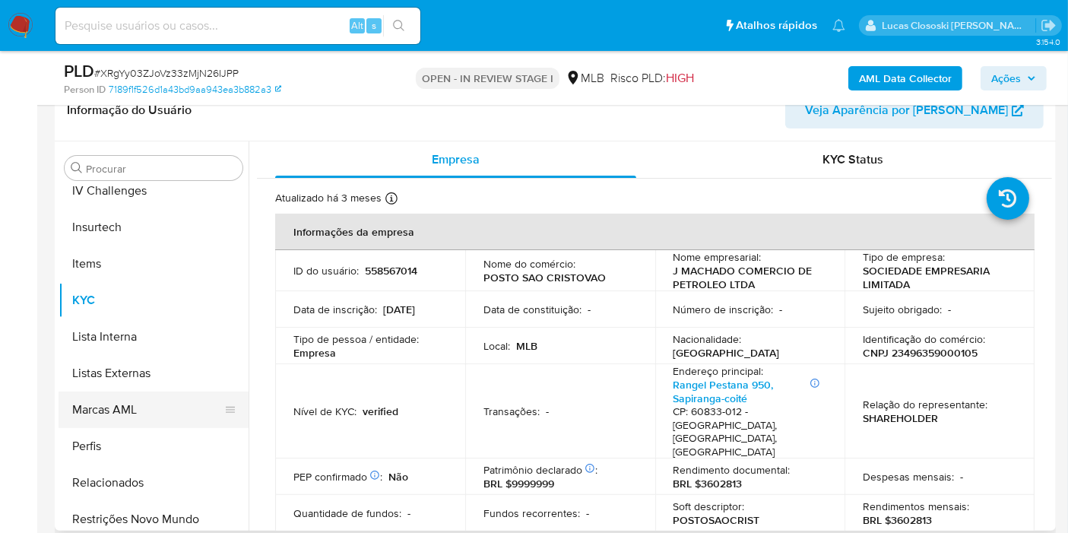
scroll to position [675, 0]
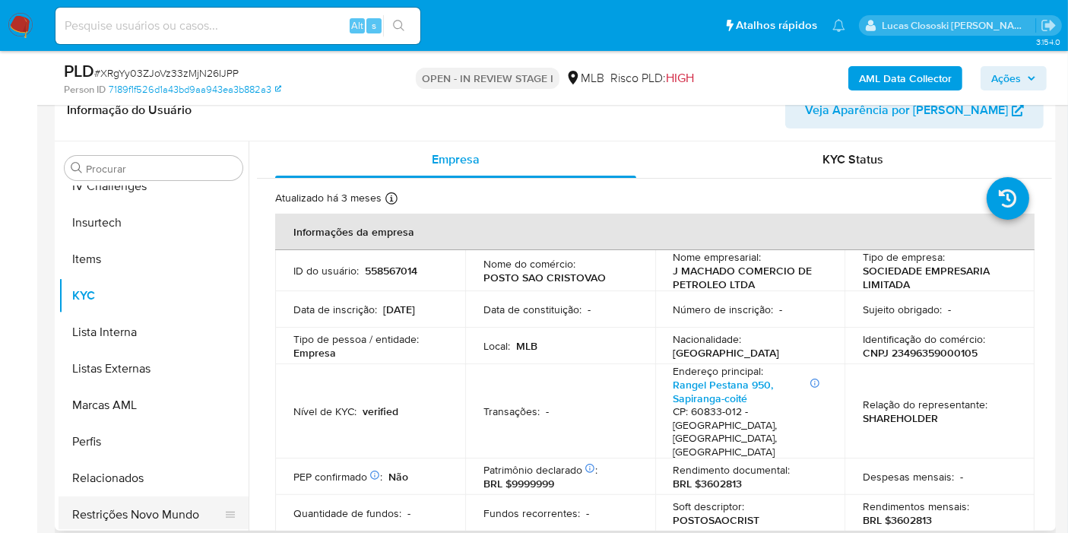
click at [172, 502] on button "Restrições Novo Mundo" at bounding box center [148, 514] width 178 height 36
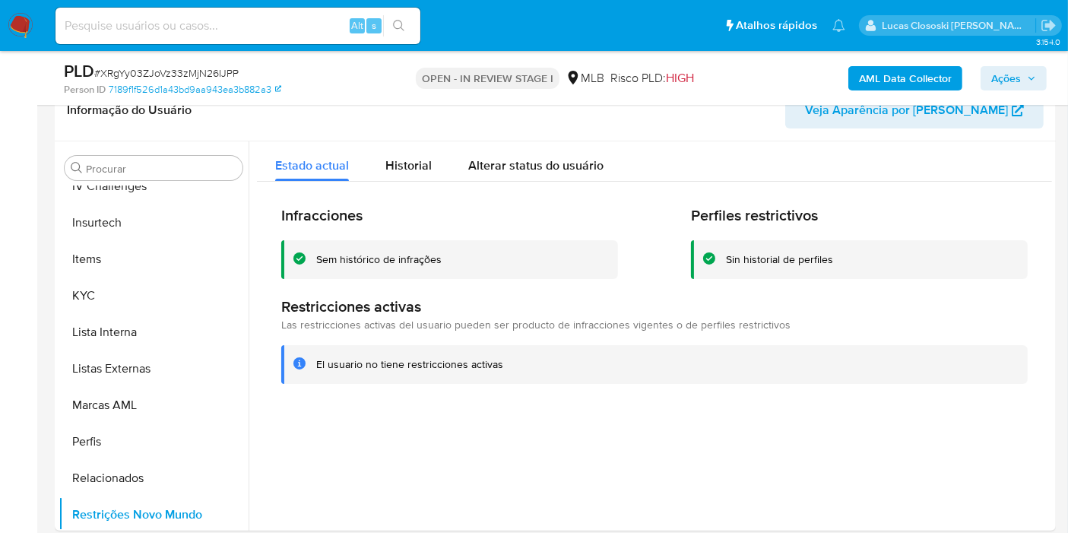
click at [218, 73] on span "# XRgYy03ZJoVz33zMjN26IJPP" at bounding box center [166, 72] width 144 height 15
copy span "XRgYy03ZJoVz33zMjN26IJPP"
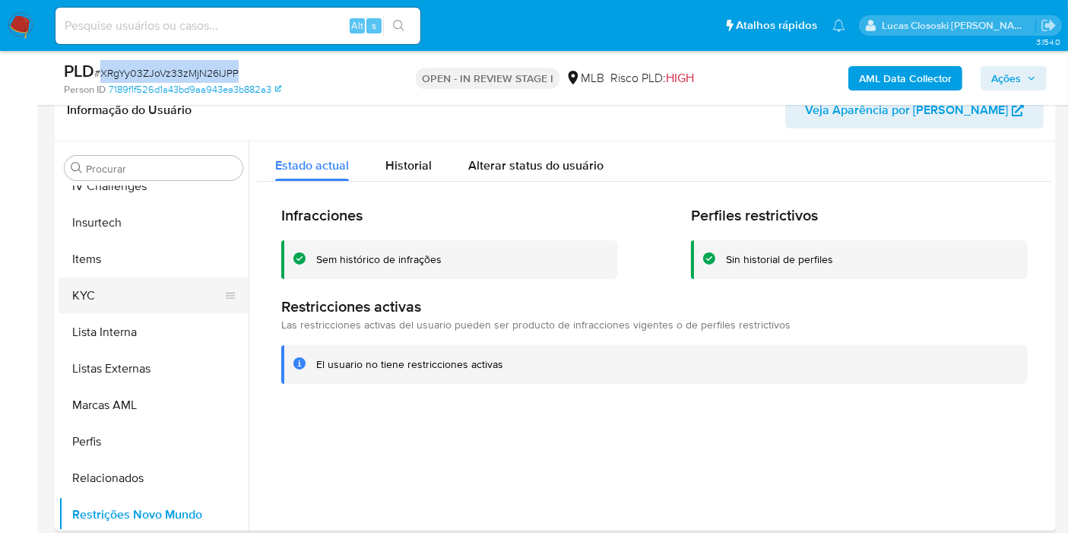
click at [126, 300] on button "KYC" at bounding box center [148, 295] width 178 height 36
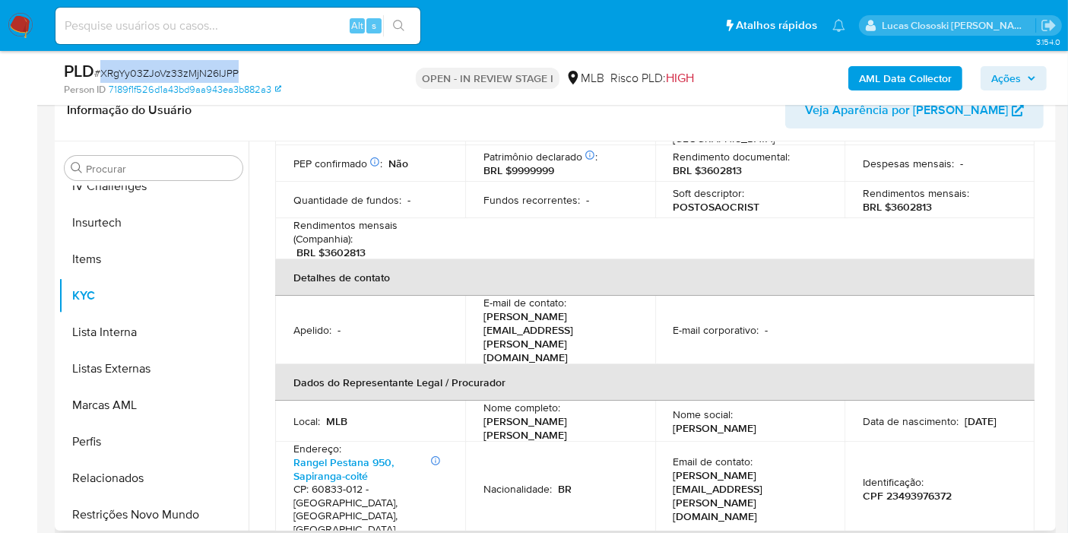
scroll to position [337, 0]
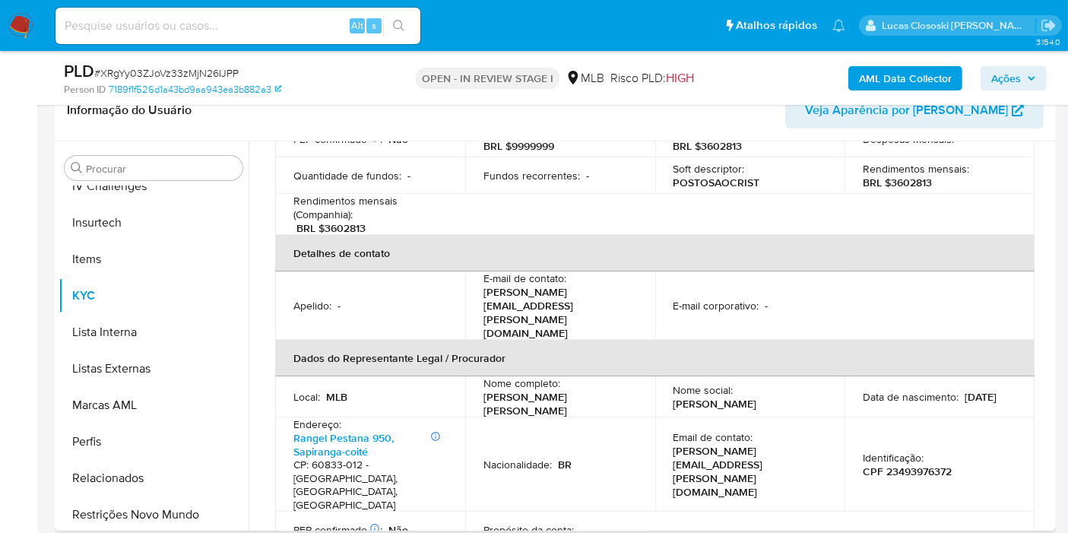
click at [892, 464] on p "CPF 23493976372" at bounding box center [907, 471] width 89 height 14
copy p "23493976372"
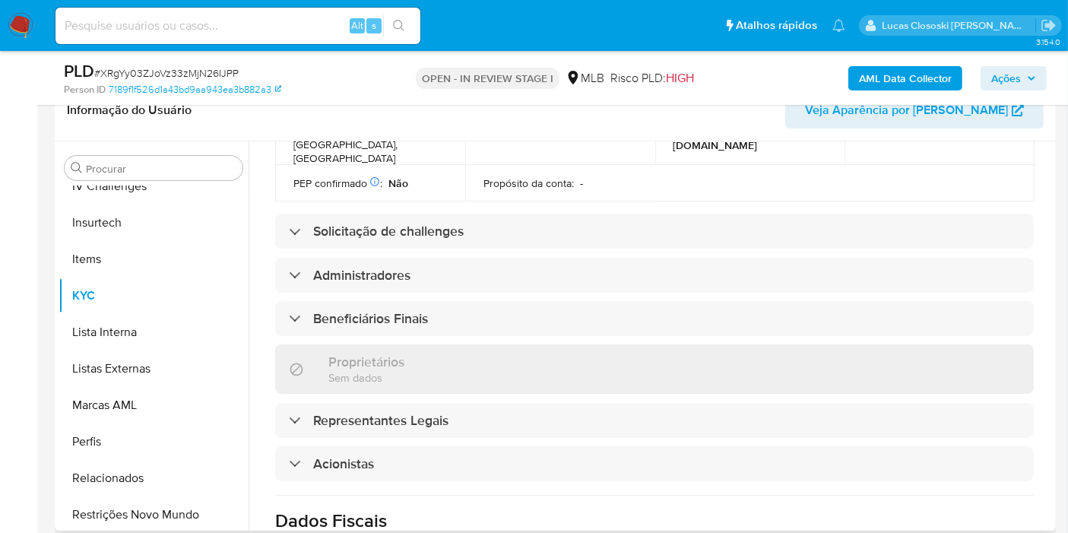
scroll to position [495, 0]
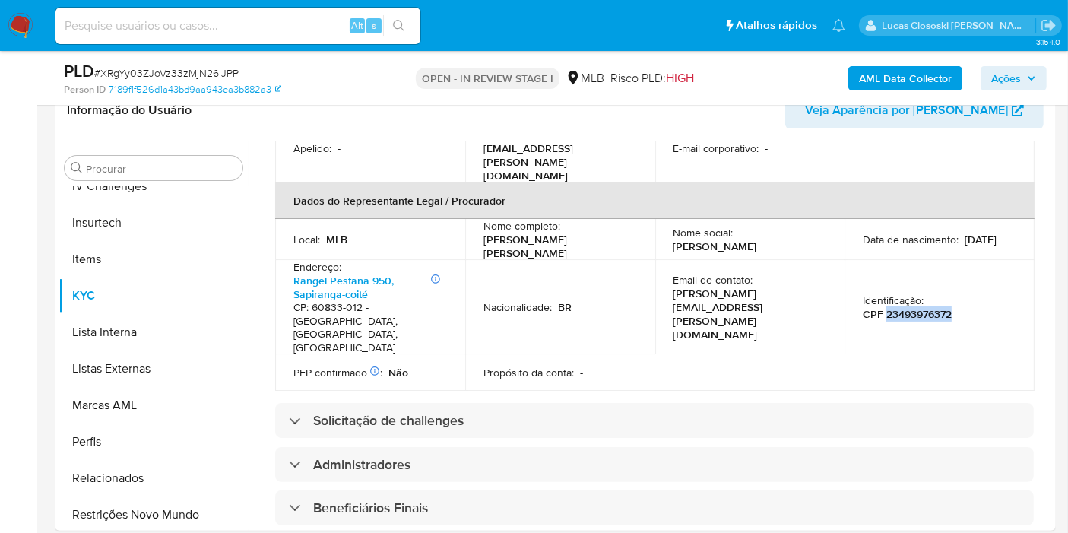
copy p "23493976372"
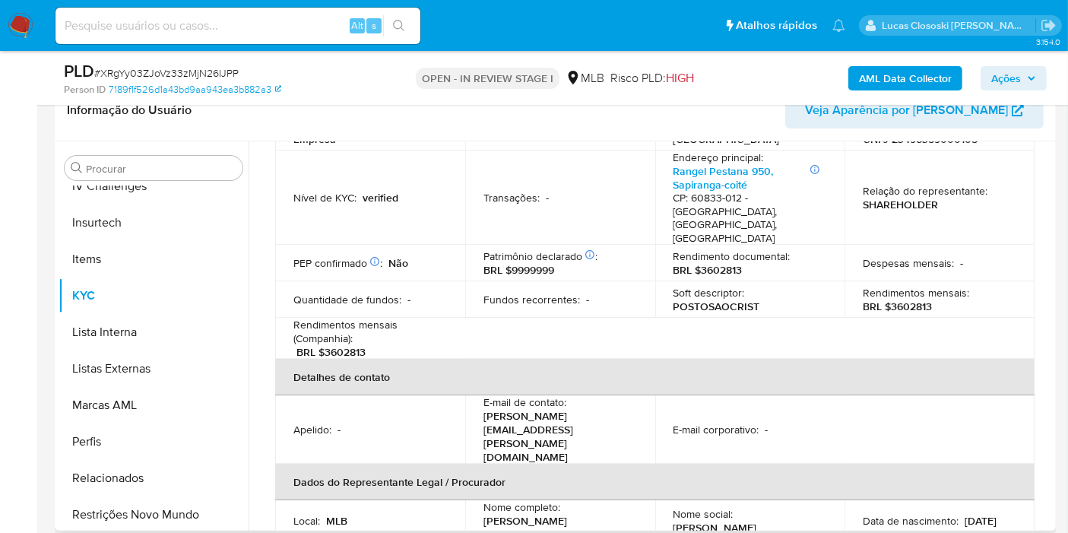
scroll to position [157, 0]
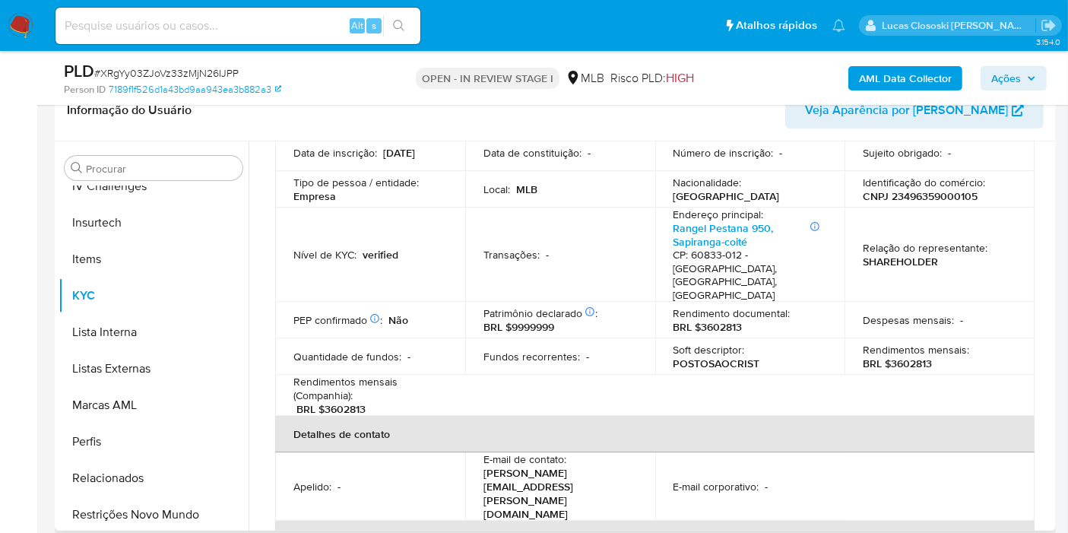
click at [944, 189] on p "CNPJ 23496359000105" at bounding box center [920, 196] width 115 height 14
copy p "23496359000105"
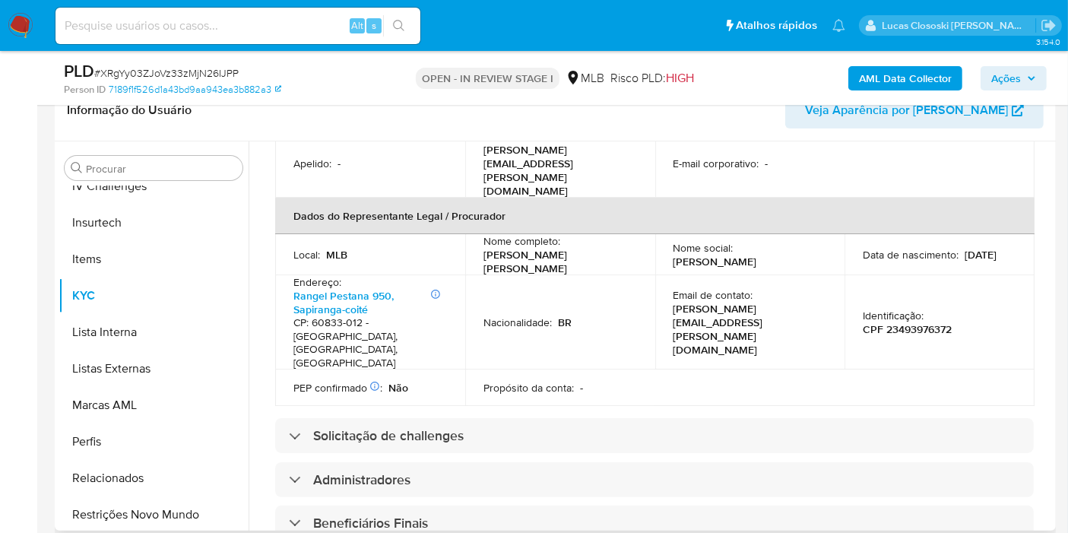
scroll to position [410, 0]
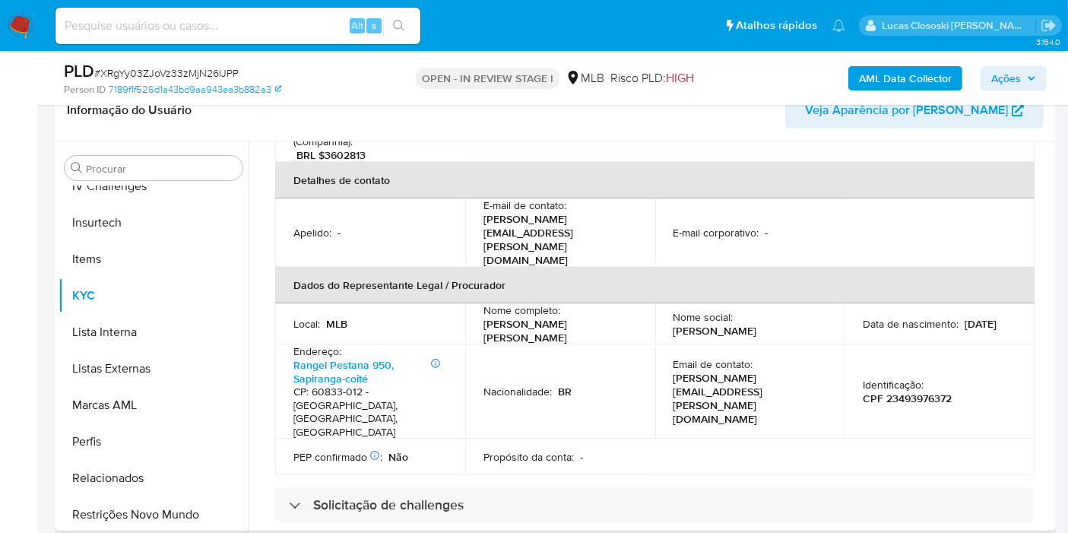
click at [917, 391] on p "CPF 23493976372" at bounding box center [907, 398] width 89 height 14
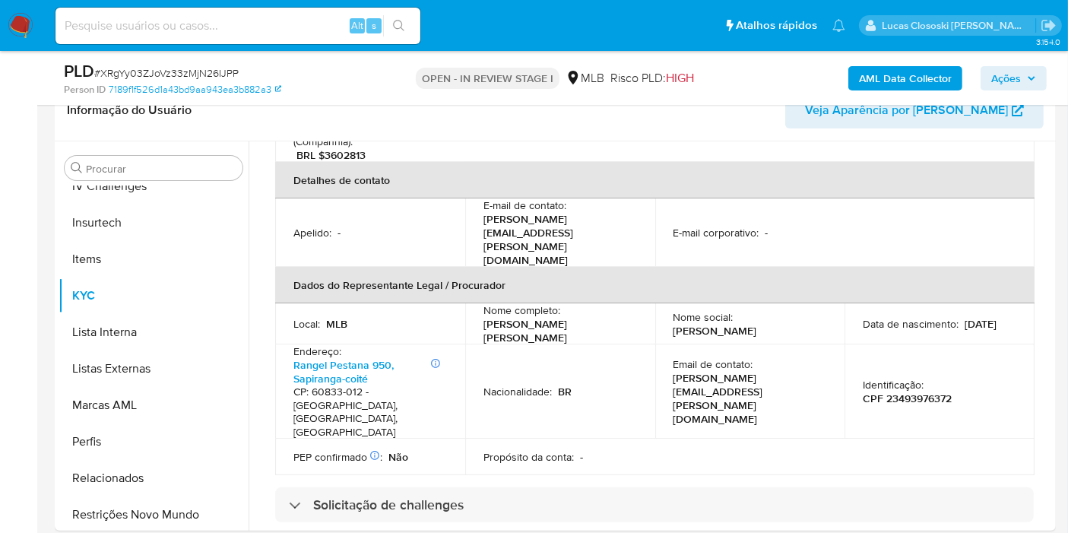
click at [152, 68] on span "# XRgYy03ZJoVz33zMjN26IJPP" at bounding box center [166, 72] width 144 height 15
copy span "XRgYy03ZJoVz33zMjN26IJPP"
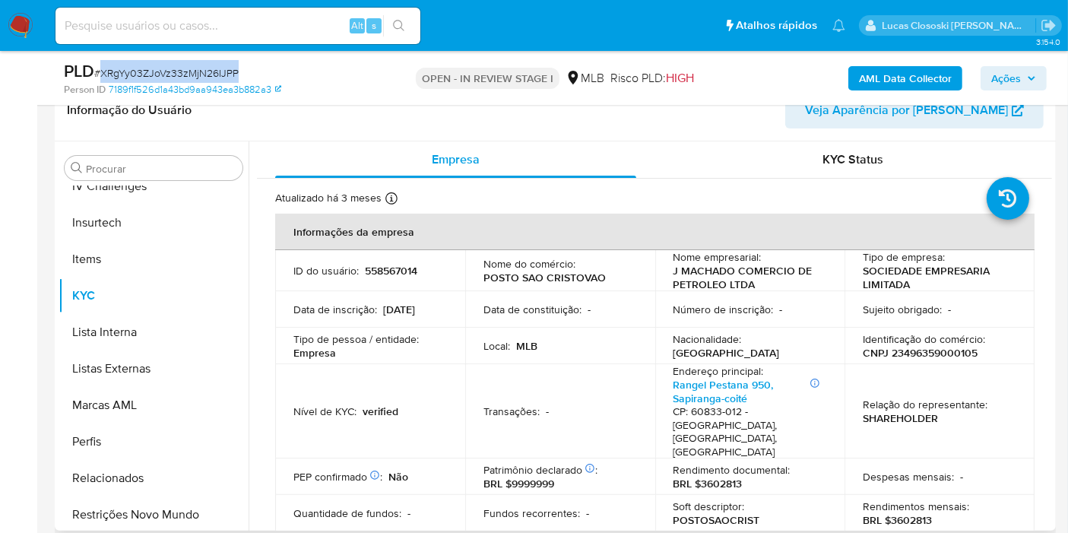
scroll to position [506, 0]
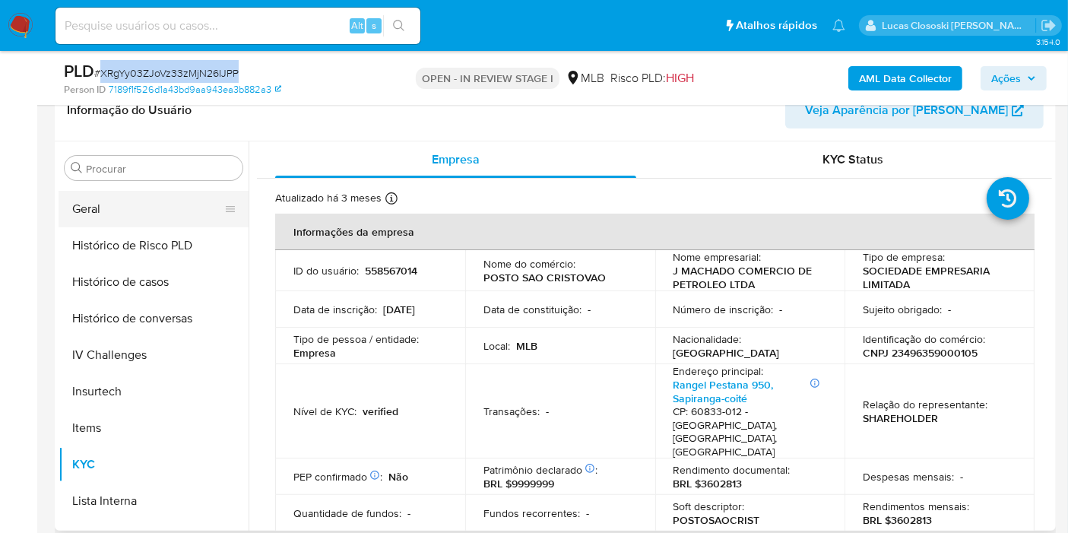
click at [102, 207] on button "Geral" at bounding box center [148, 209] width 178 height 36
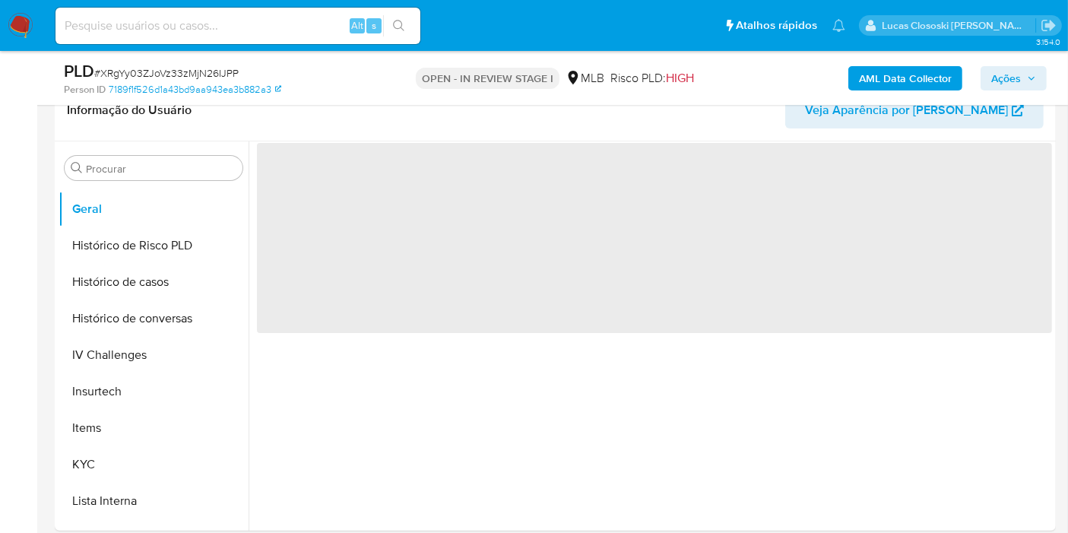
click at [752, 98] on div "PLD # XRgYy03ZJoVz33zMjN26IJPP Person ID 7189f1f526d1a43bd9aa943ea3b882a3 OPEN …" at bounding box center [555, 78] width 1001 height 54
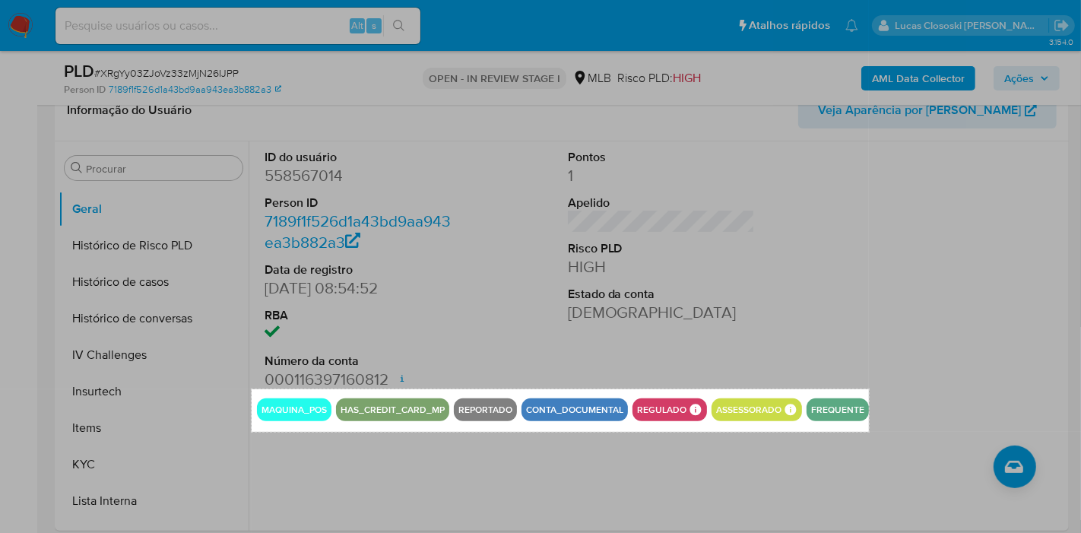
drag, startPoint x: 252, startPoint y: 389, endPoint x: 869, endPoint y: 431, distance: 618.5
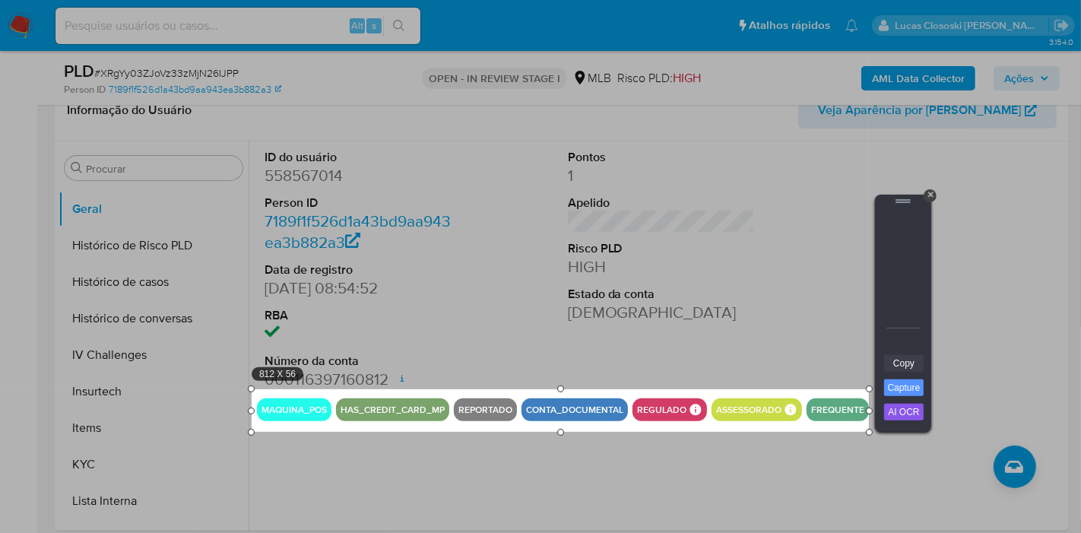
click at [904, 369] on link "Copy" at bounding box center [904, 363] width 40 height 17
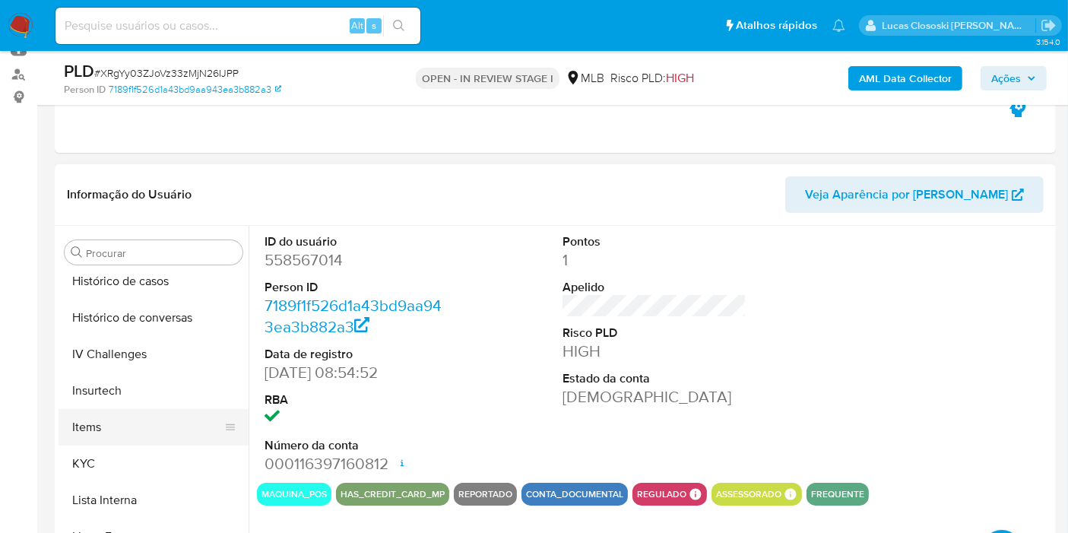
scroll to position [675, 0]
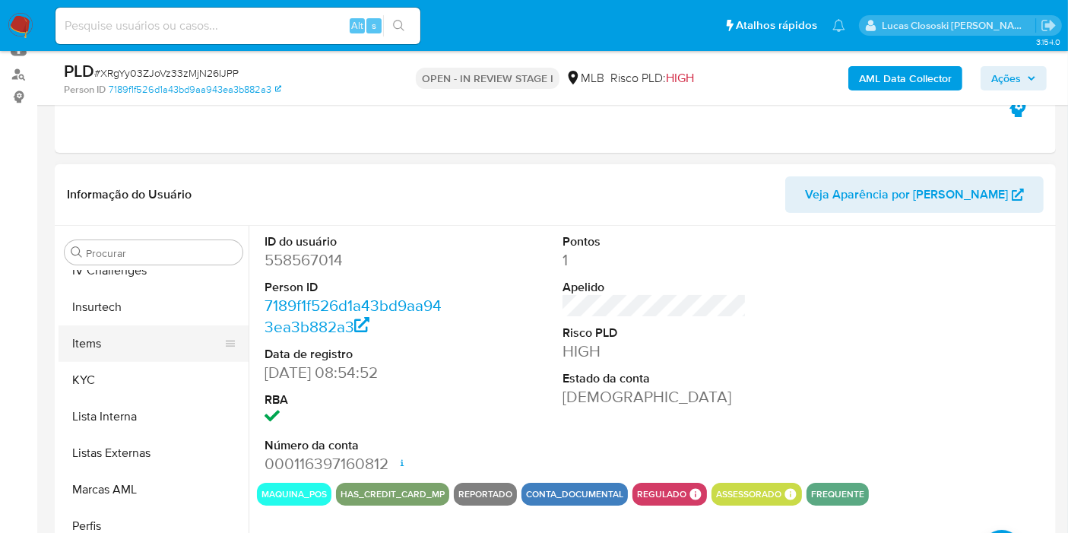
click at [112, 359] on button "Items" at bounding box center [148, 343] width 178 height 36
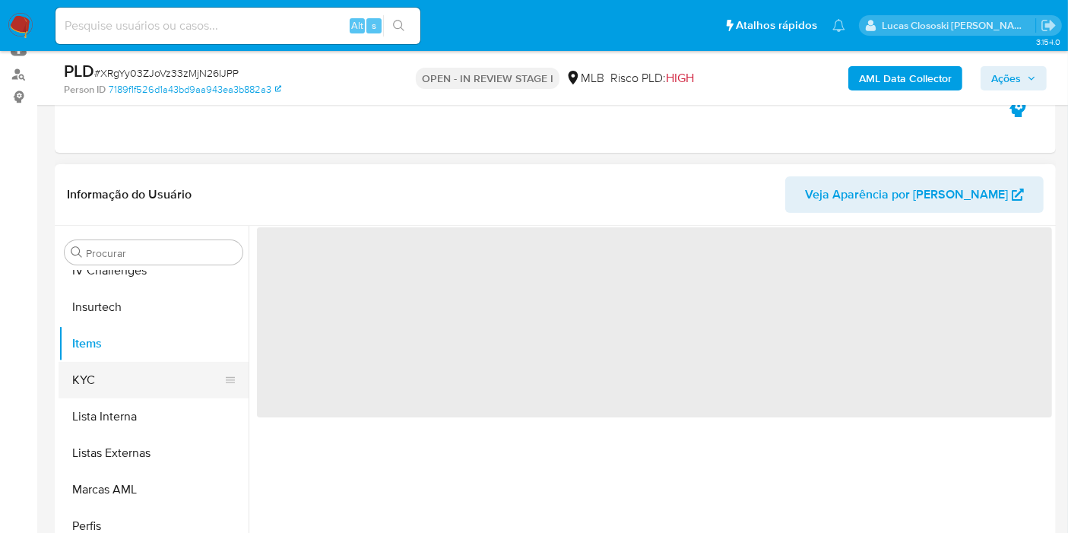
click at [111, 368] on button "KYC" at bounding box center [148, 380] width 178 height 36
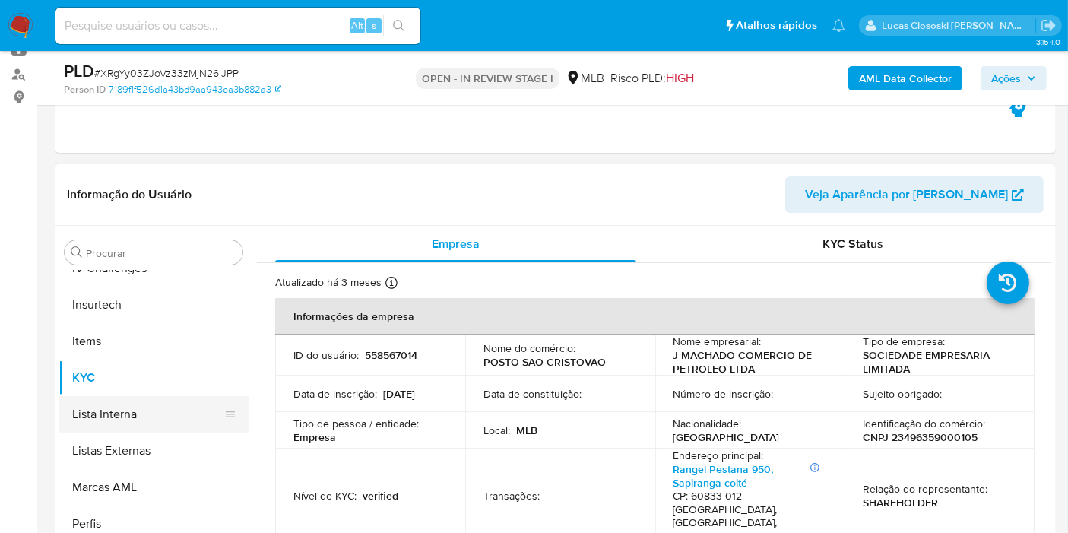
scroll to position [678, 0]
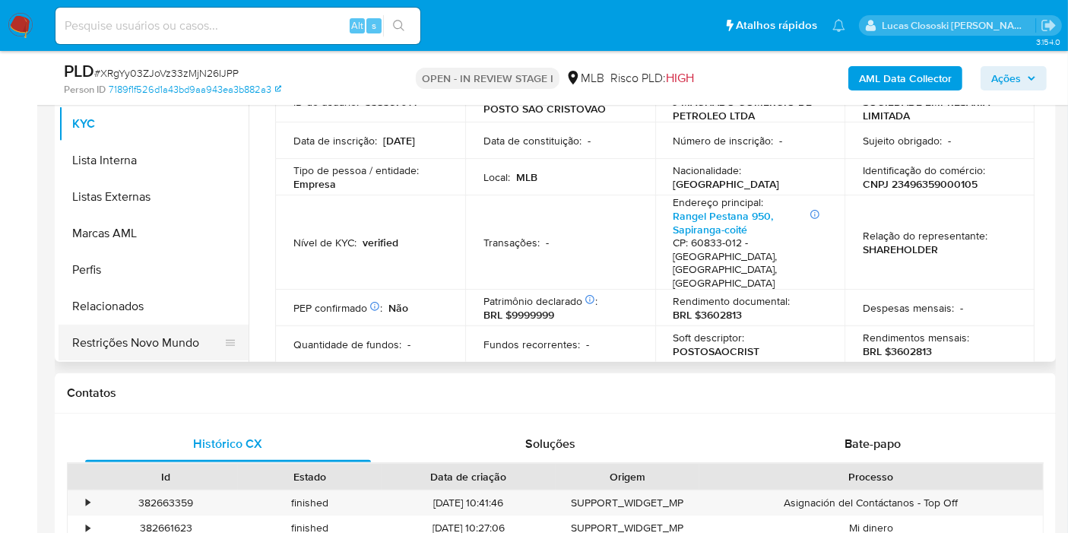
click at [144, 345] on button "Restrições Novo Mundo" at bounding box center [148, 343] width 178 height 36
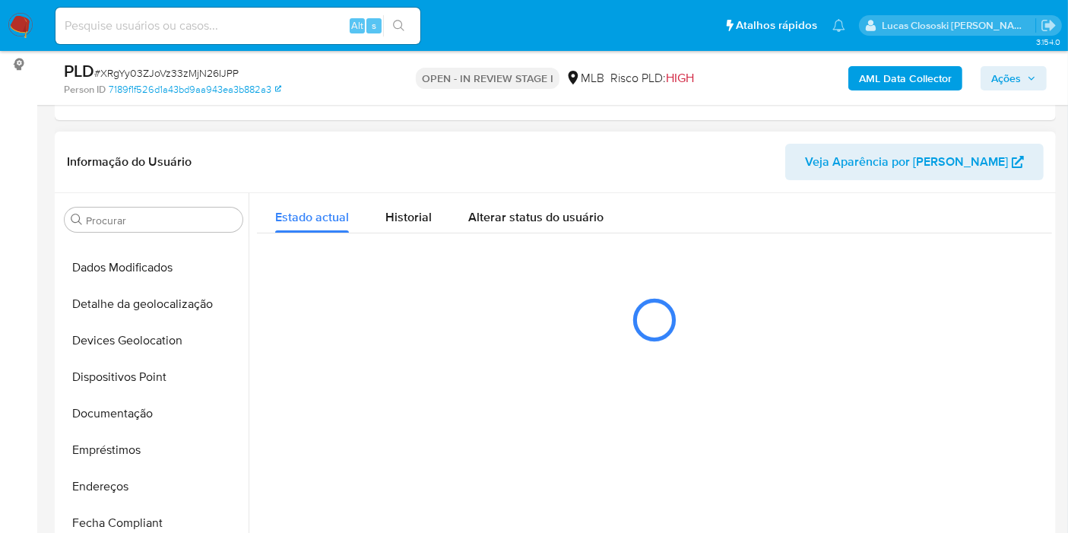
scroll to position [253, 0]
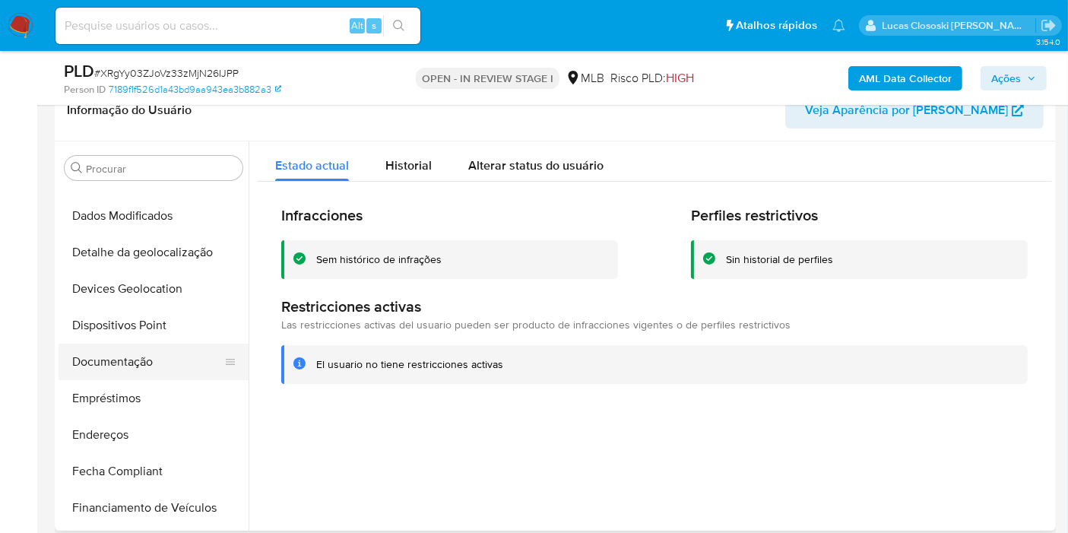
click at [136, 357] on button "Documentação" at bounding box center [148, 362] width 178 height 36
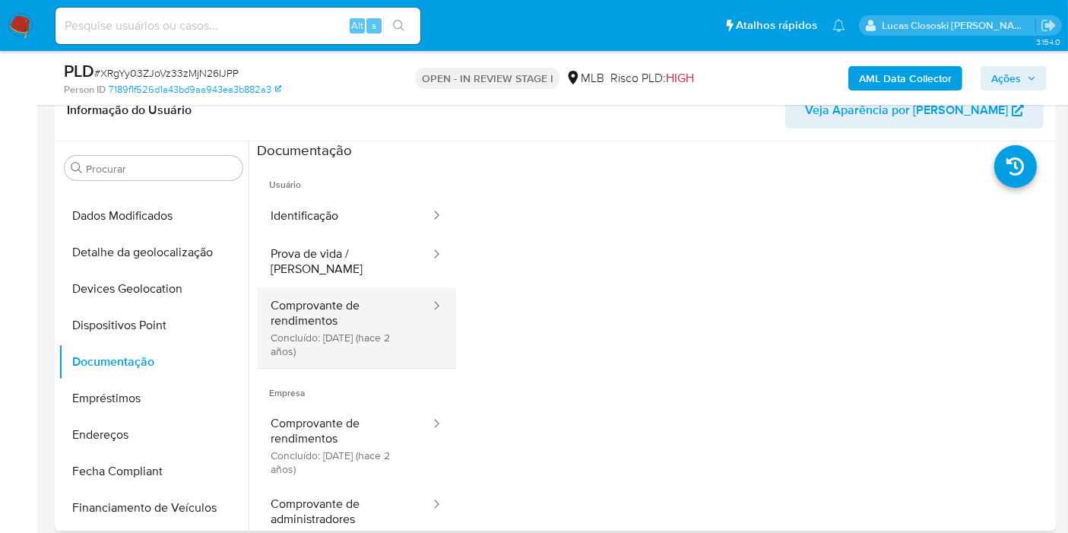
click at [347, 304] on button "Comprovante de rendimentos Concluído: 02/05/2023 (hace 2 años)" at bounding box center [344, 327] width 175 height 81
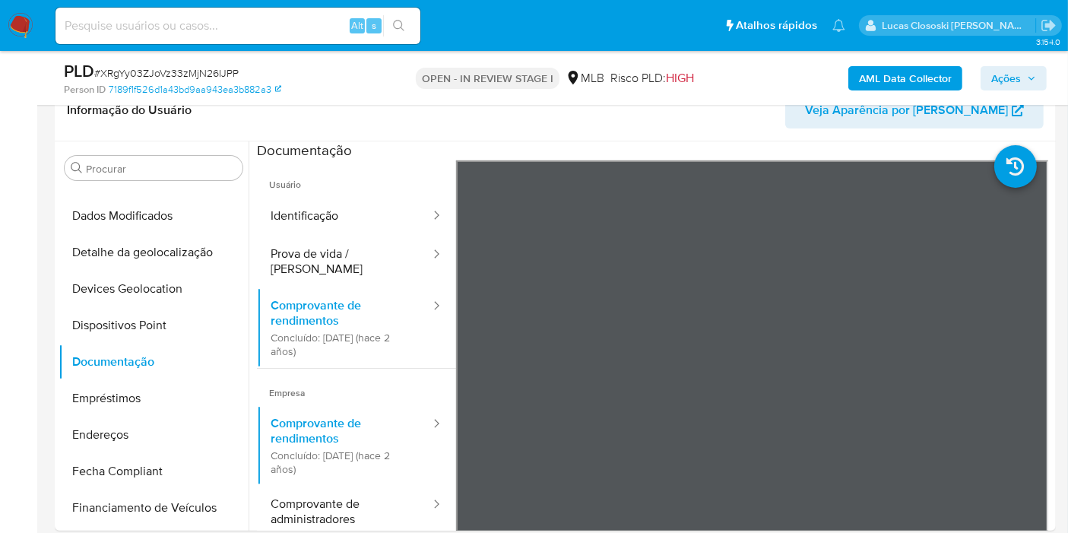
click at [993, 70] on span "Ações" at bounding box center [1006, 78] width 30 height 24
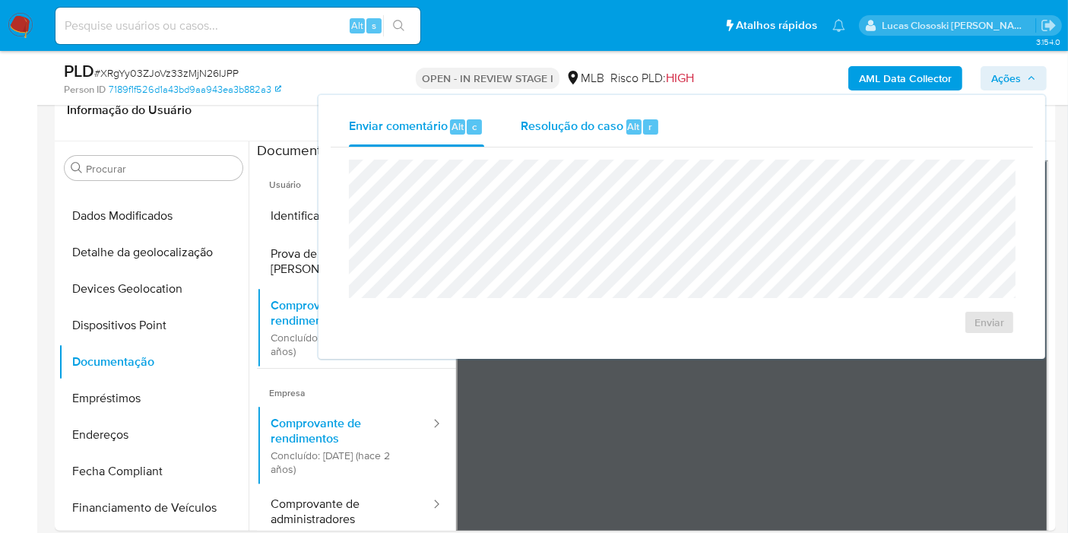
click at [655, 127] on div "r" at bounding box center [650, 126] width 15 height 15
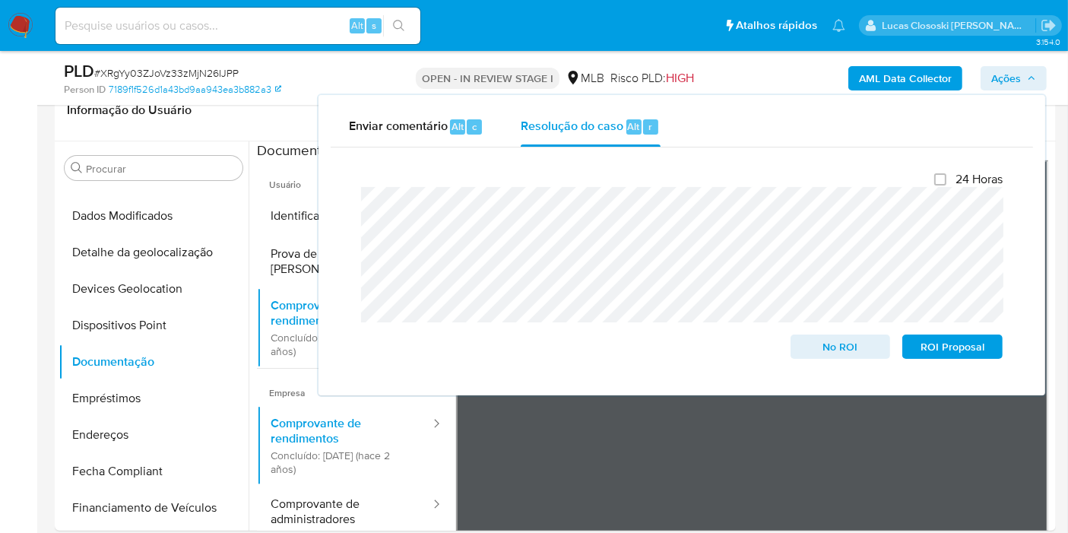
click at [1017, 73] on span "Ações" at bounding box center [1006, 78] width 30 height 24
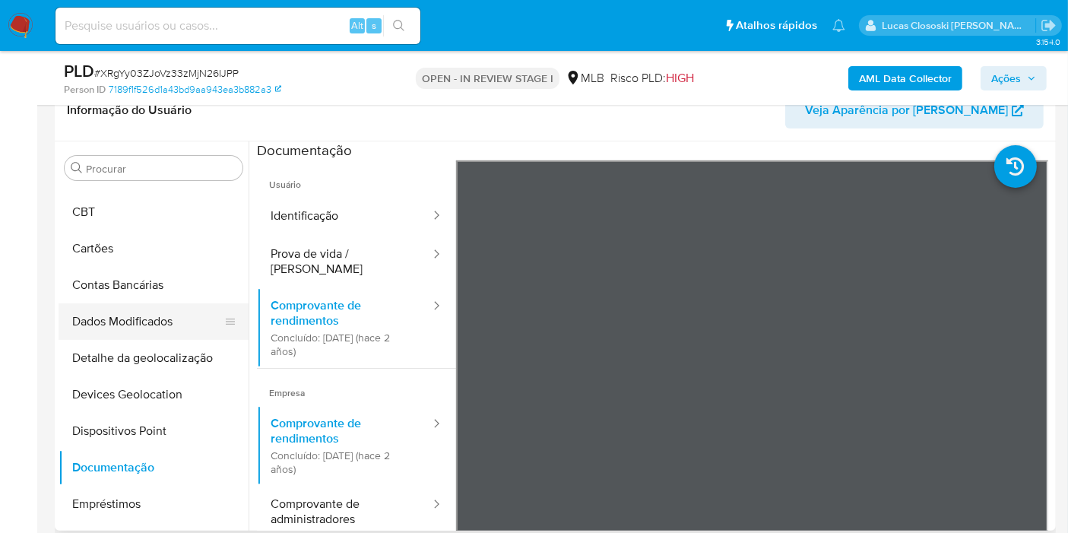
scroll to position [0, 0]
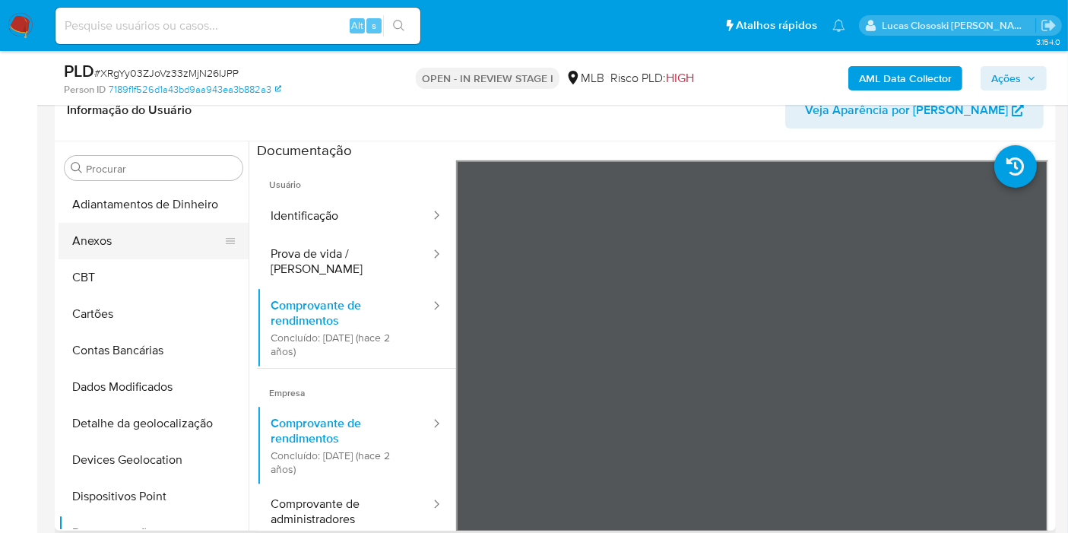
click at [119, 248] on button "Anexos" at bounding box center [148, 241] width 178 height 36
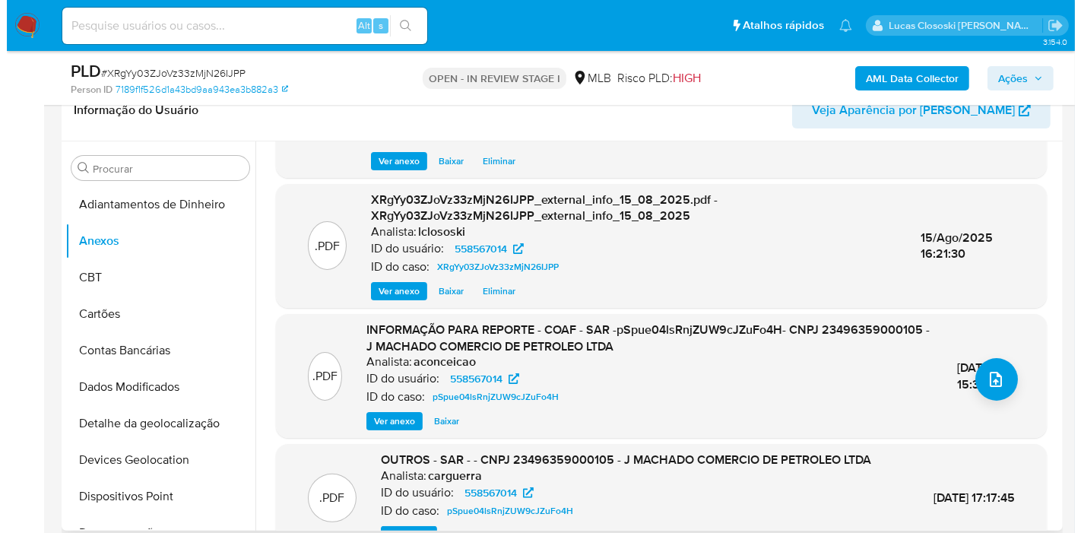
scroll to position [193, 0]
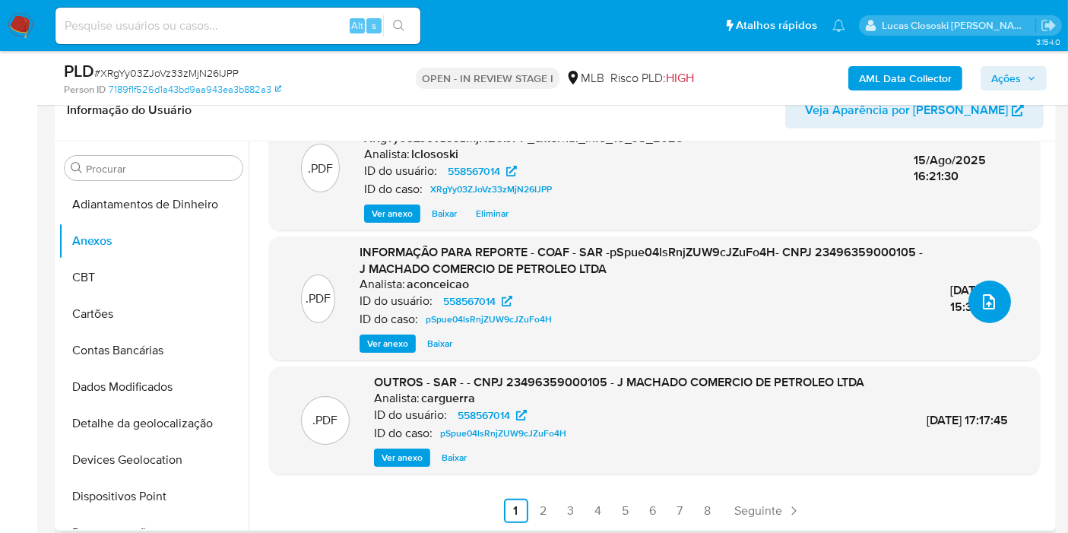
click at [994, 280] on button "upload-file" at bounding box center [989, 301] width 43 height 43
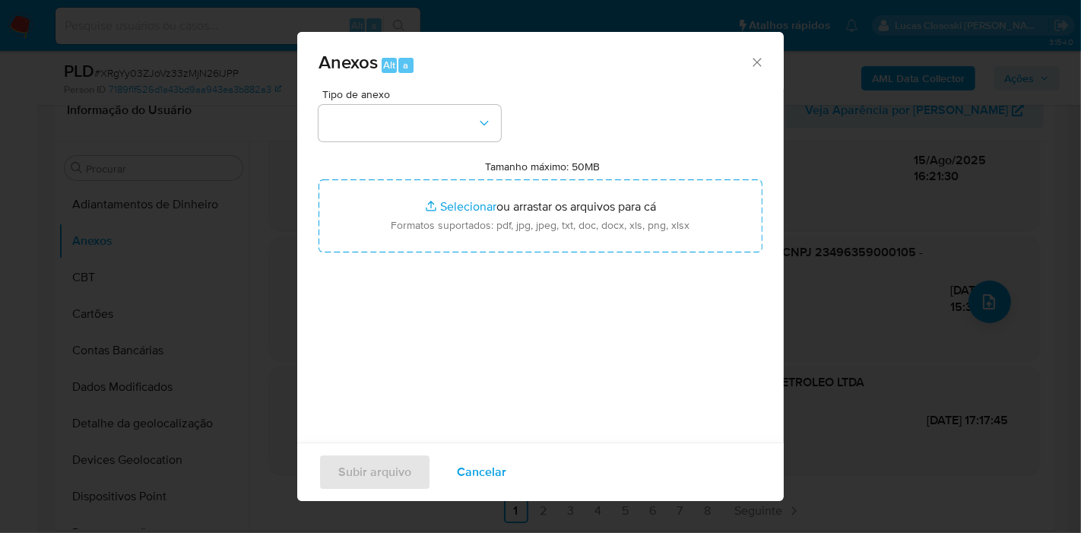
click at [469, 120] on button "button" at bounding box center [409, 123] width 182 height 36
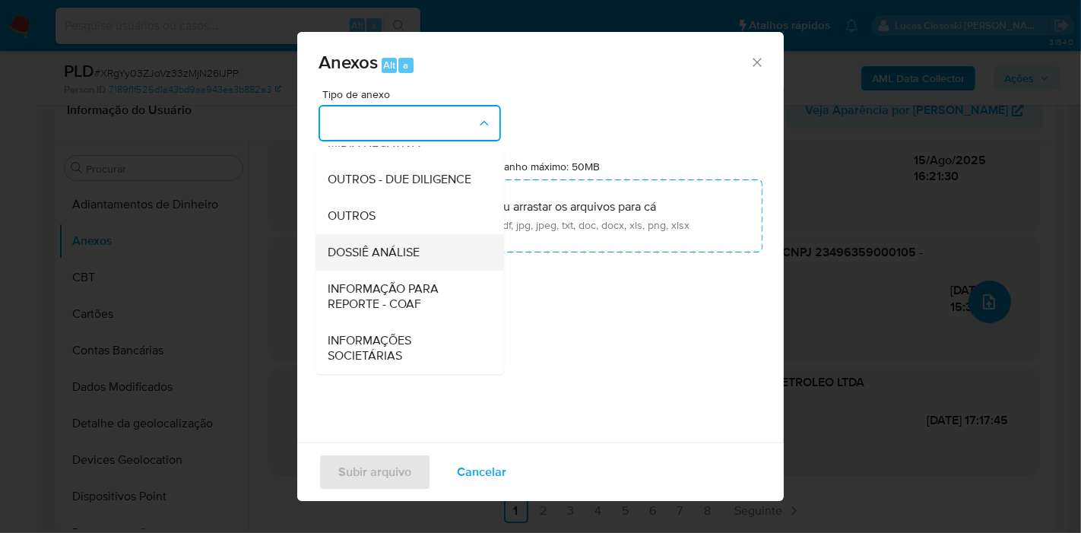
scroll to position [233, 0]
click at [401, 246] on span "DOSSIÊ ANÁLISE" at bounding box center [374, 252] width 92 height 15
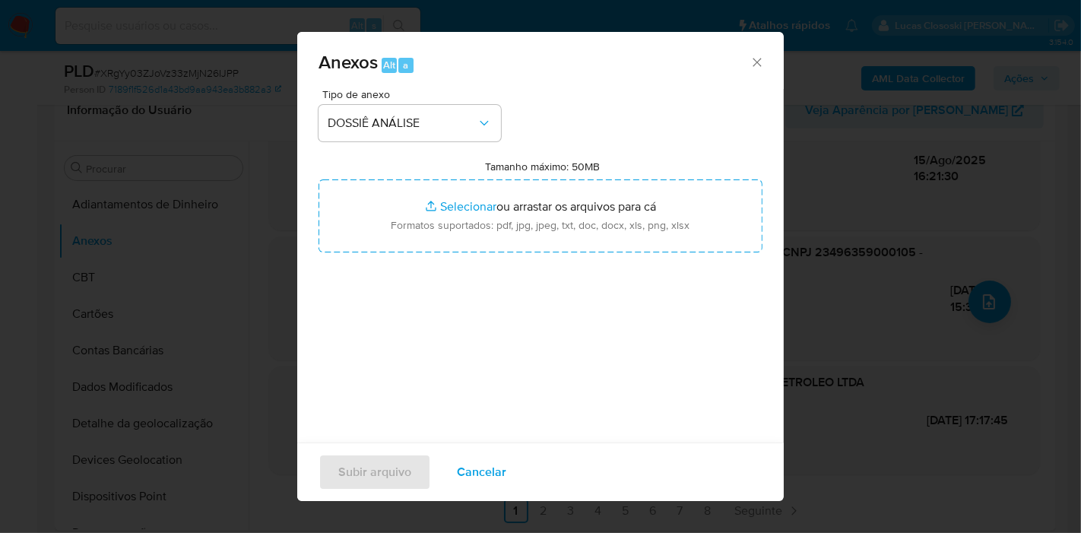
click at [531, 255] on div "Tipo de anexo DOSSIÊ ANÁLISE Tamanho máximo: 50MB Selecionar arquivos Seleciona…" at bounding box center [540, 268] width 444 height 359
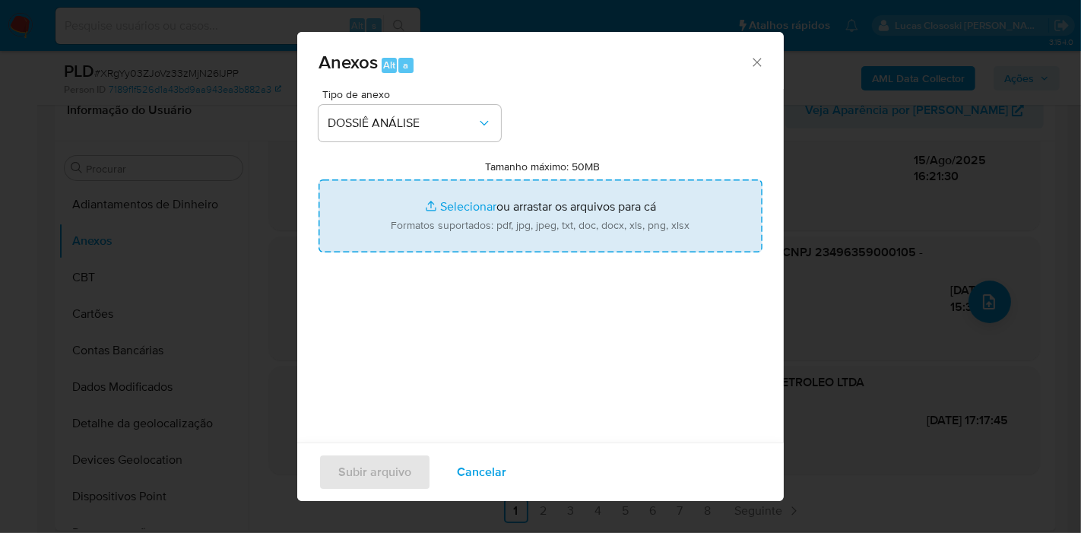
click at [532, 225] on input "Tamanho máximo: 50MB Selecionar arquivos" at bounding box center [540, 215] width 444 height 73
type input "C:\fakepath\Mulan 558567014_2025_08_15_11_15_38.xlsx"
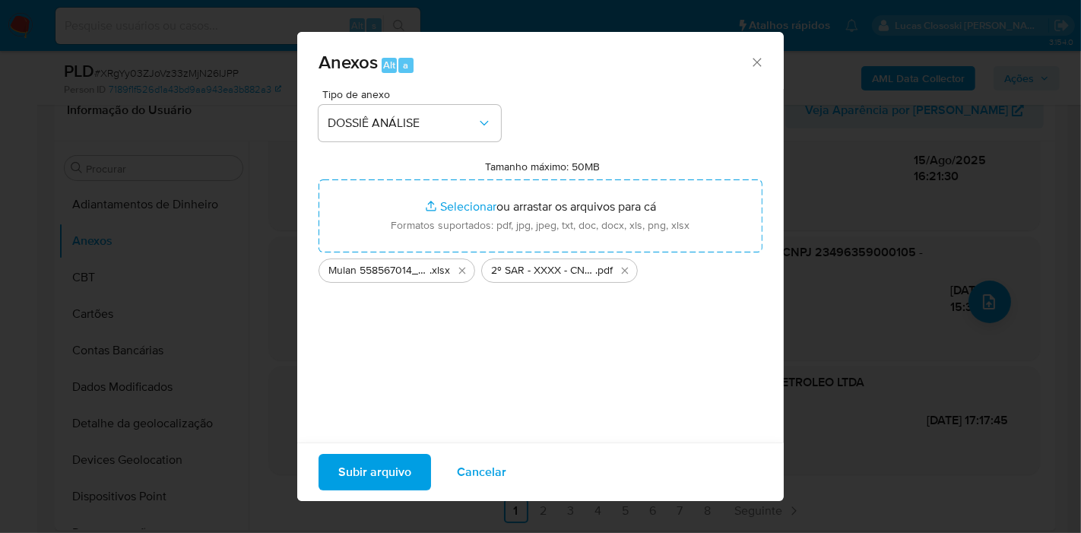
click at [382, 455] on span "Subir arquivo" at bounding box center [374, 471] width 73 height 33
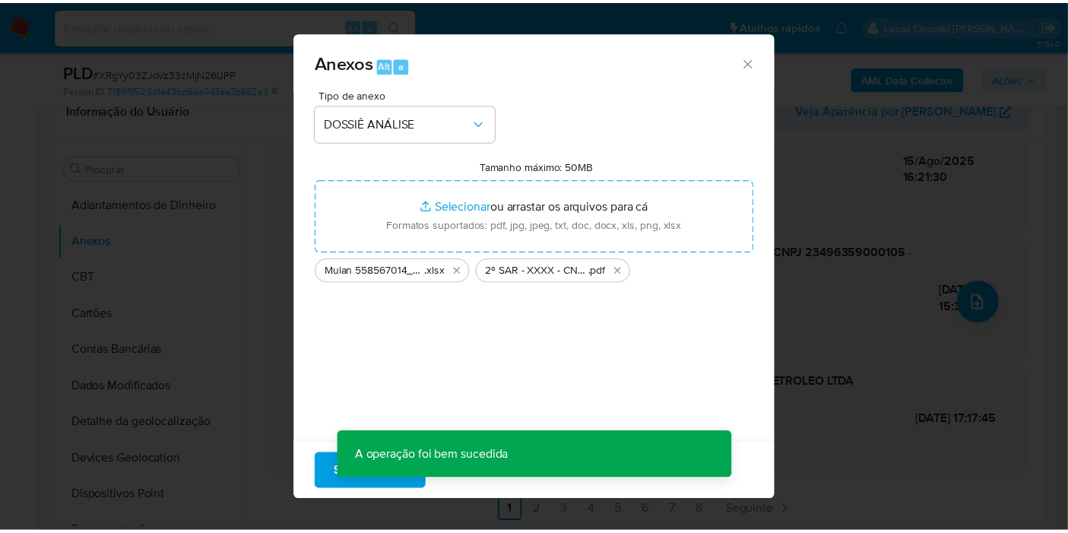
scroll to position [141, 0]
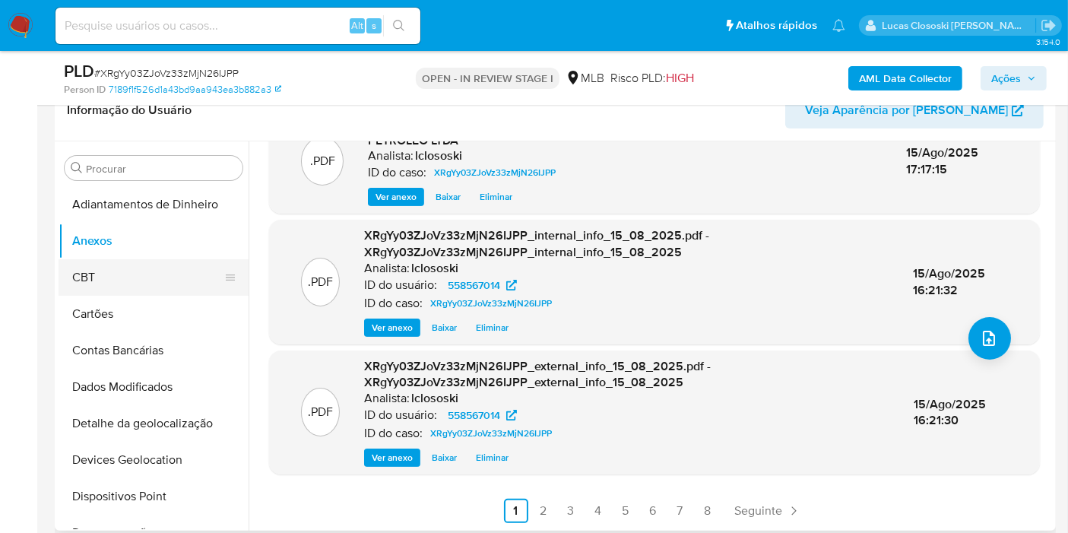
click at [104, 285] on button "CBT" at bounding box center [148, 277] width 178 height 36
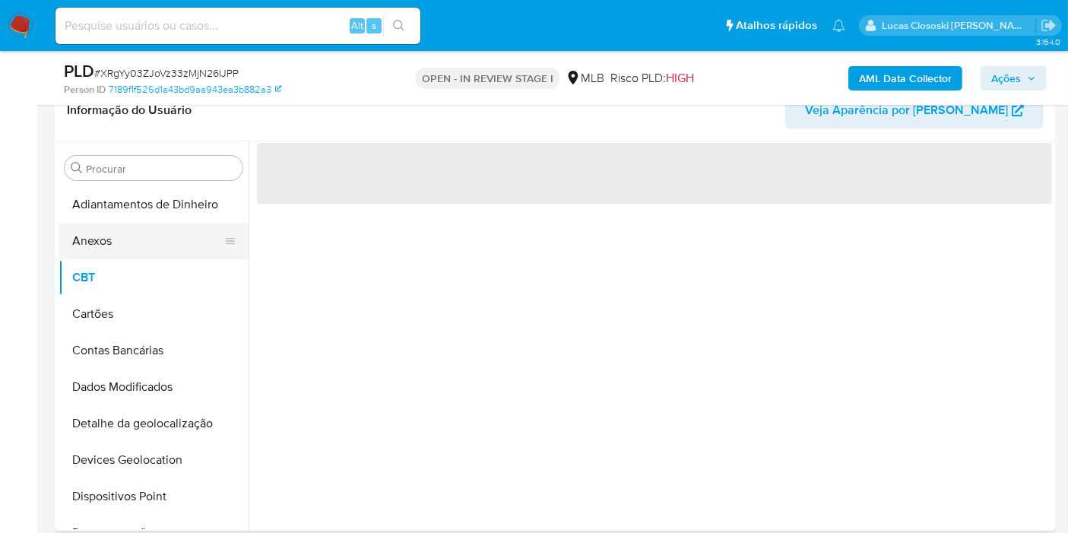
scroll to position [0, 0]
click at [111, 246] on button "Anexos" at bounding box center [148, 241] width 178 height 36
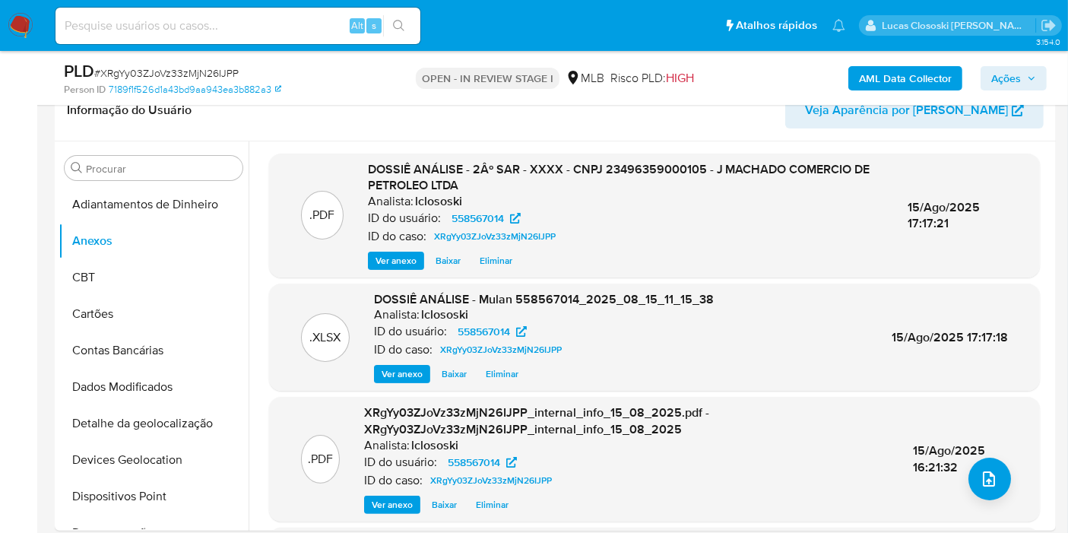
click at [1020, 74] on span "Ações" at bounding box center [1006, 78] width 30 height 24
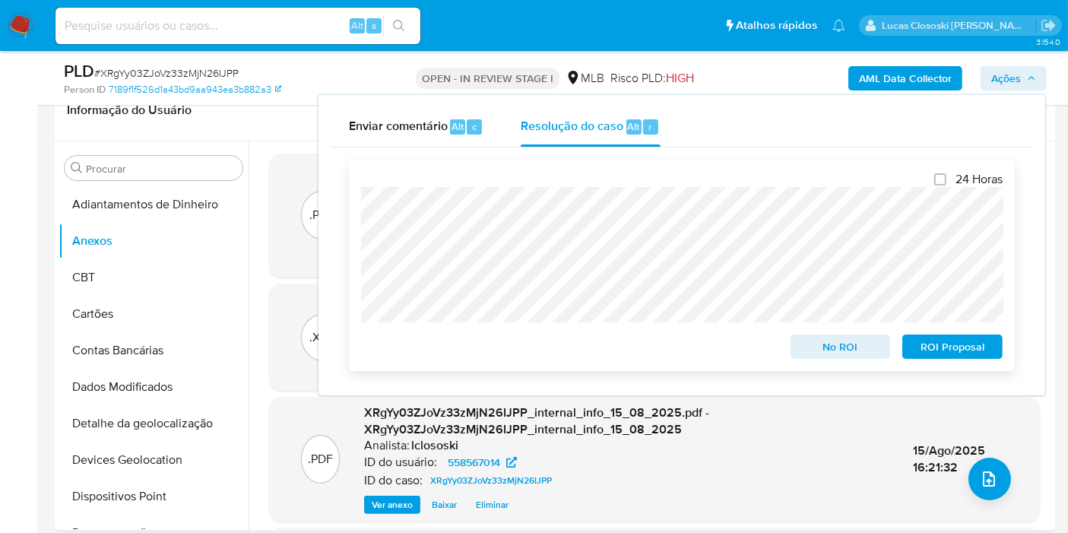
click at [993, 337] on button "ROI Proposal" at bounding box center [952, 346] width 100 height 24
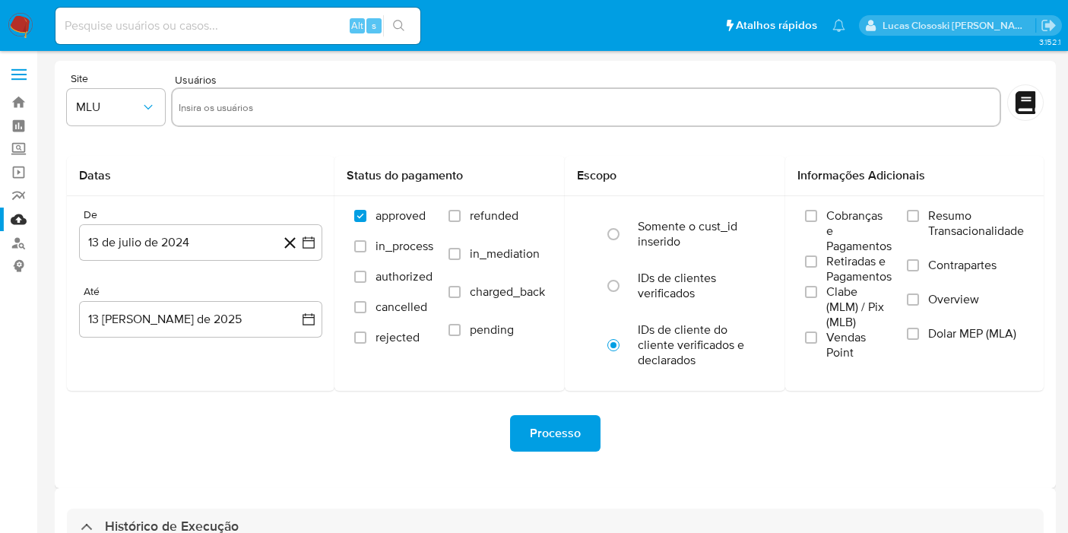
select select "10"
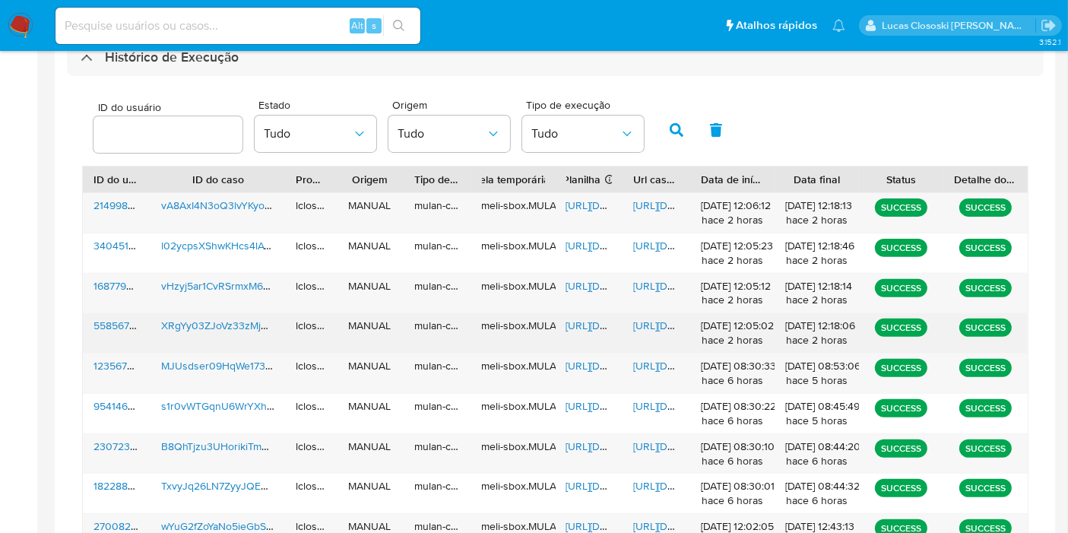
click at [601, 325] on span "[URL][DOMAIN_NAME]" at bounding box center [618, 325] width 105 height 15
click at [586, 328] on span "[URL][DOMAIN_NAME]" at bounding box center [618, 325] width 105 height 15
click at [660, 327] on span "[URL][DOMAIN_NAME]" at bounding box center [685, 325] width 105 height 15
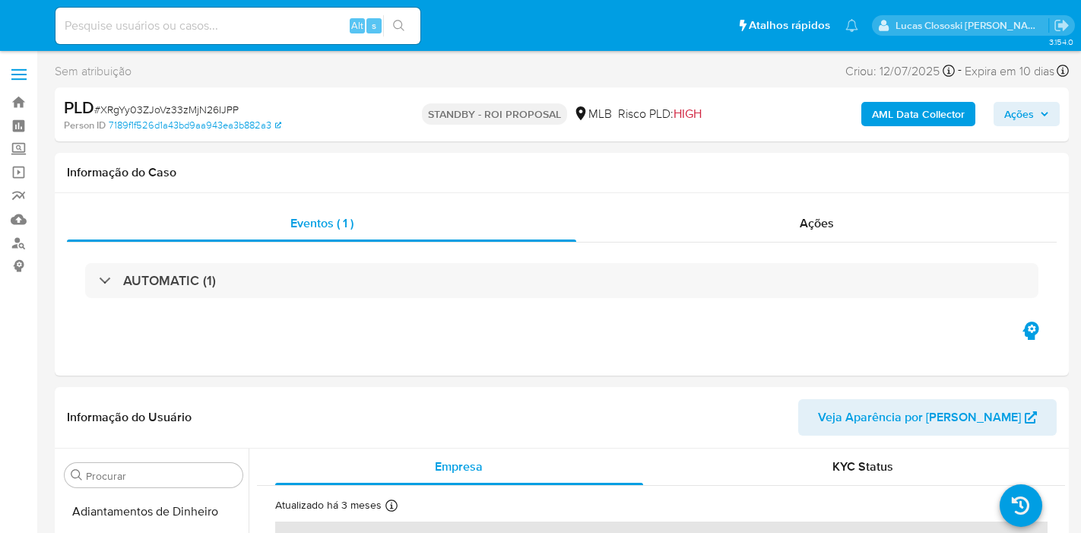
select select "10"
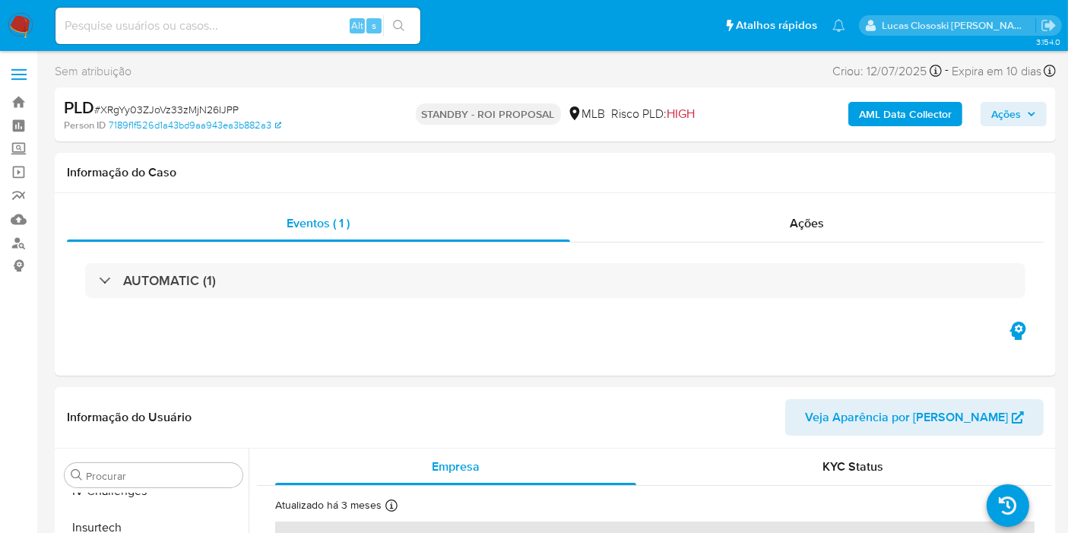
scroll to position [678, 0]
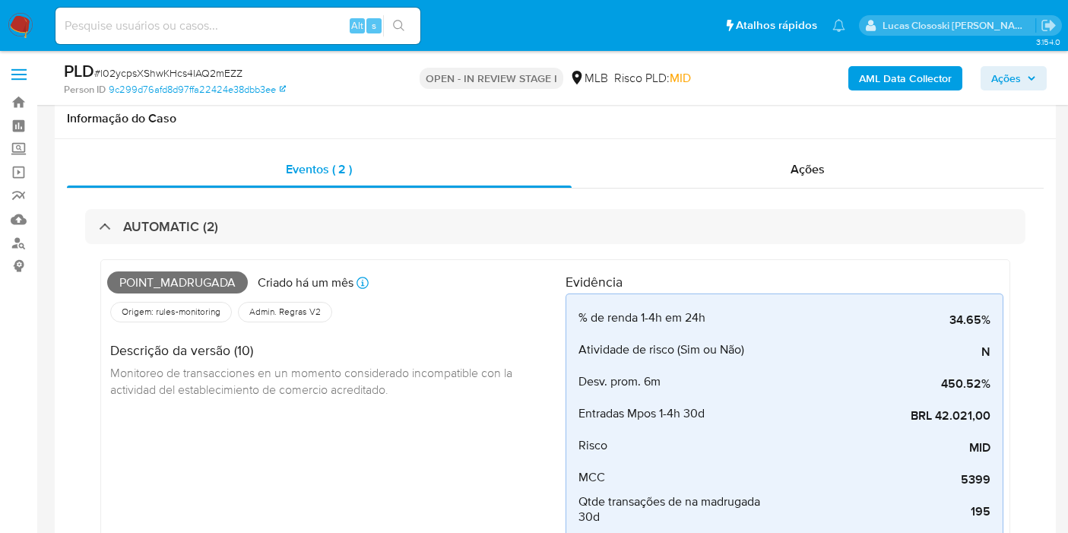
select select "10"
